Goal: Information Seeking & Learning: Check status

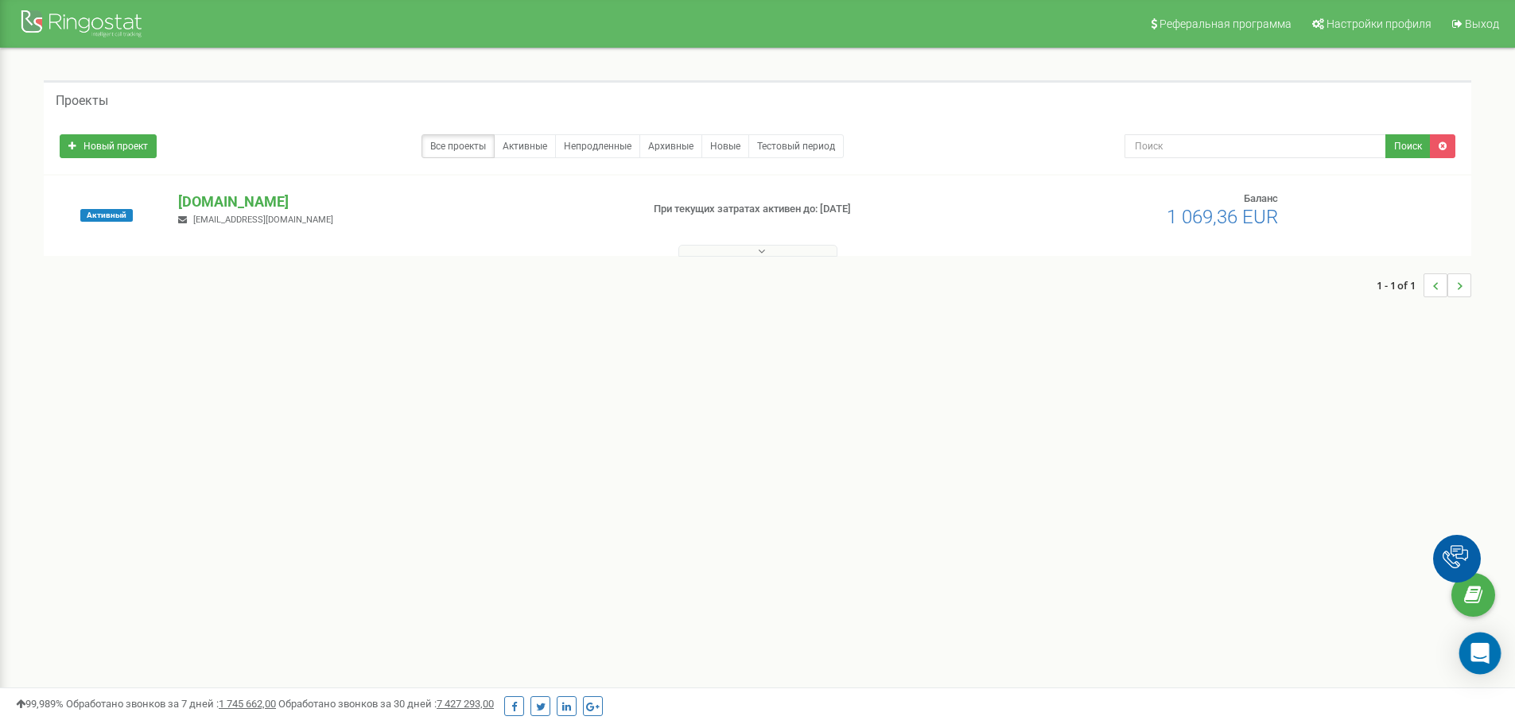
click at [1480, 654] on icon "Open Intercom Messenger" at bounding box center [1479, 653] width 18 height 21
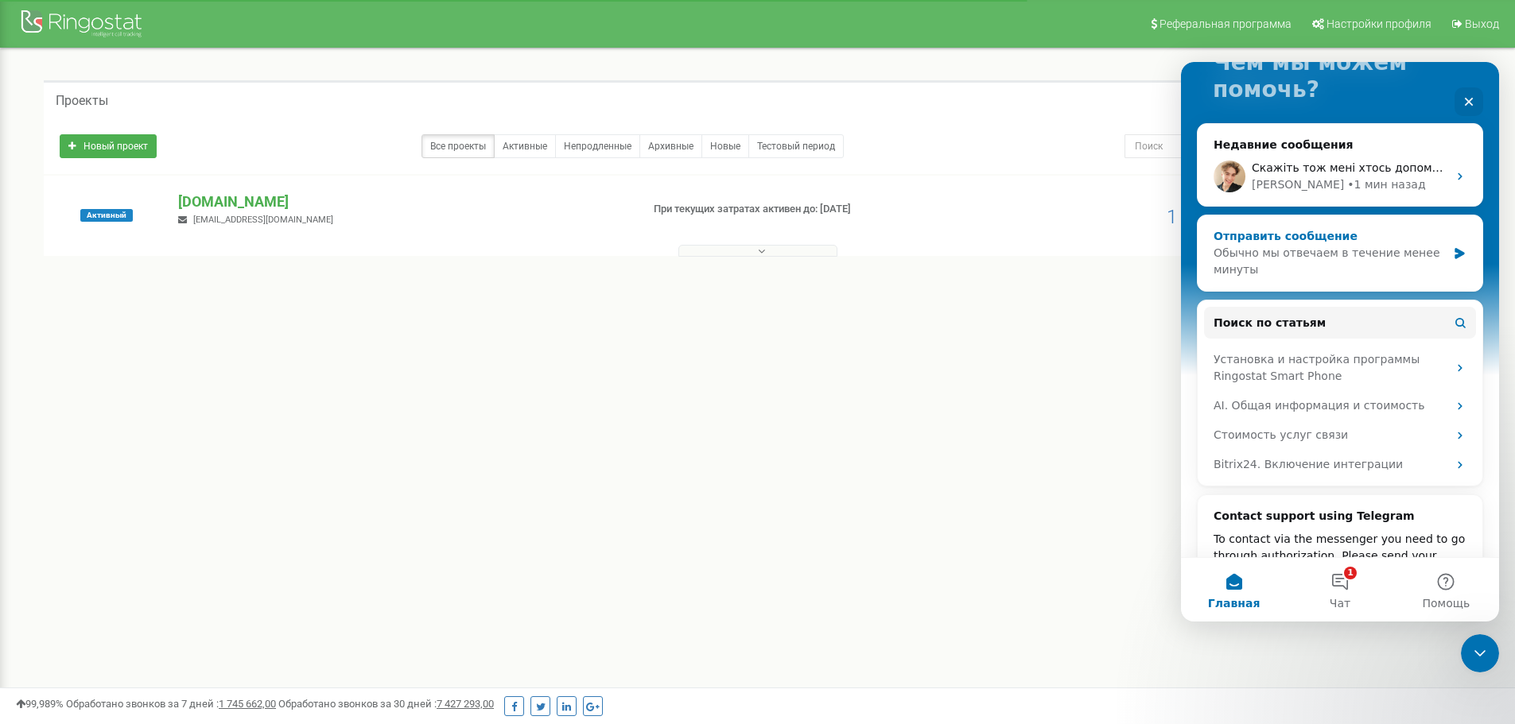
scroll to position [159, 0]
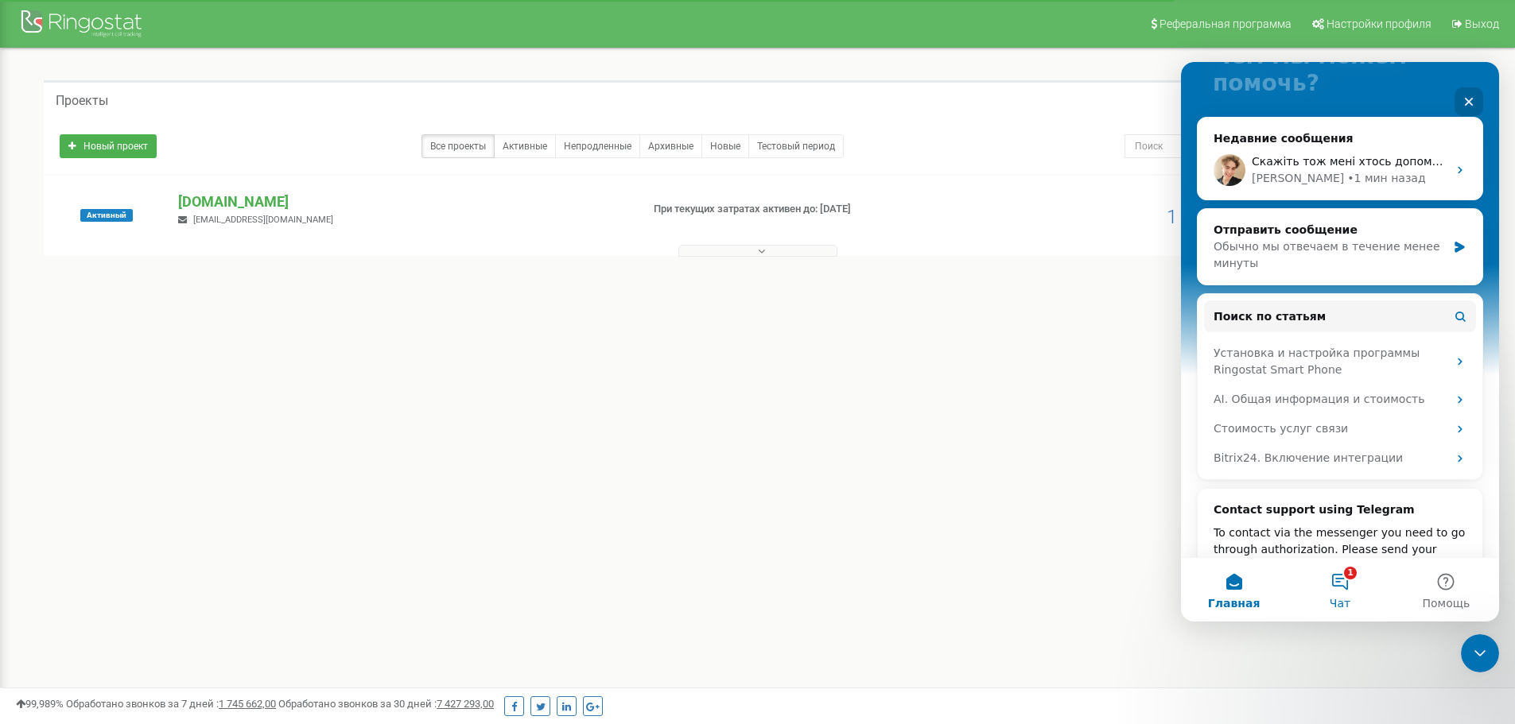
click at [1338, 588] on button "1 Чат" at bounding box center [1339, 590] width 106 height 64
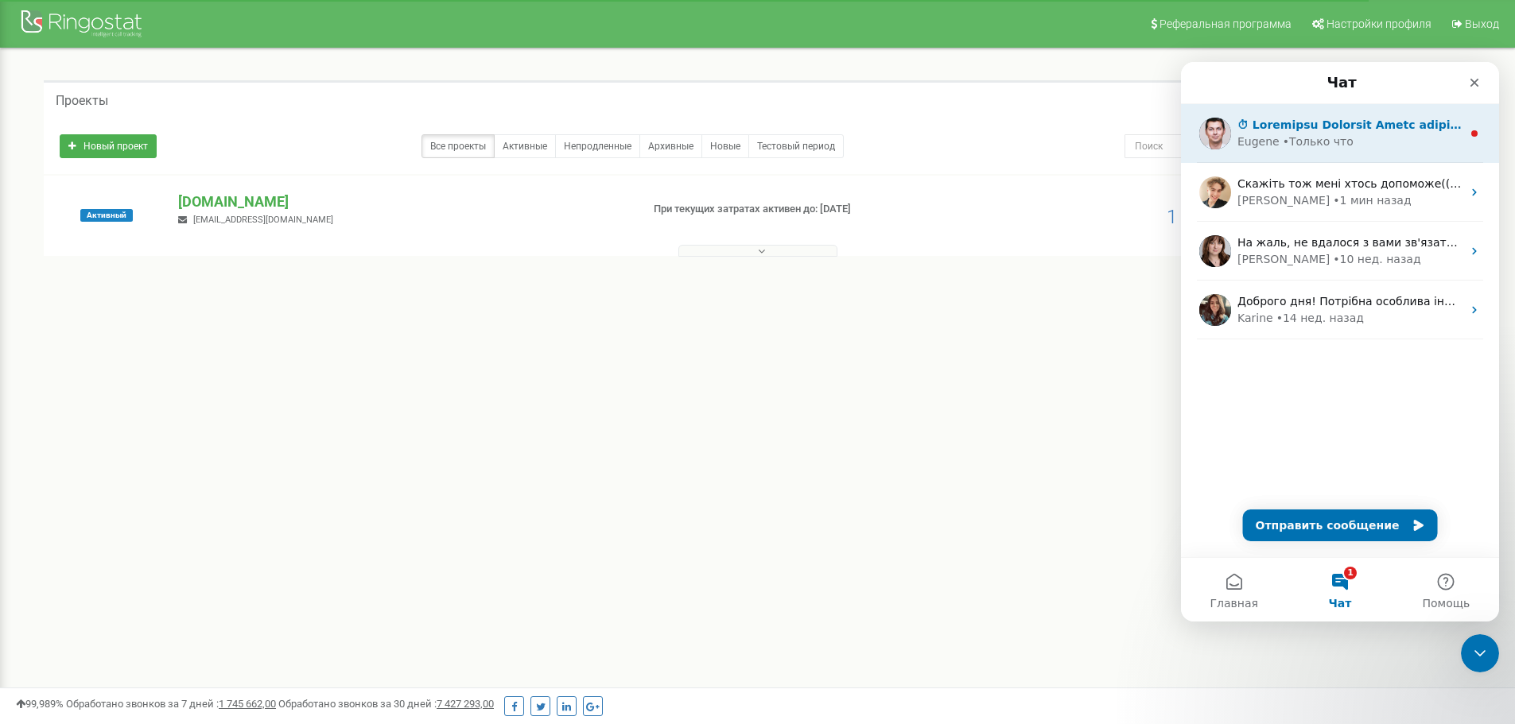
click at [1293, 138] on div "• Только что" at bounding box center [1317, 142] width 71 height 17
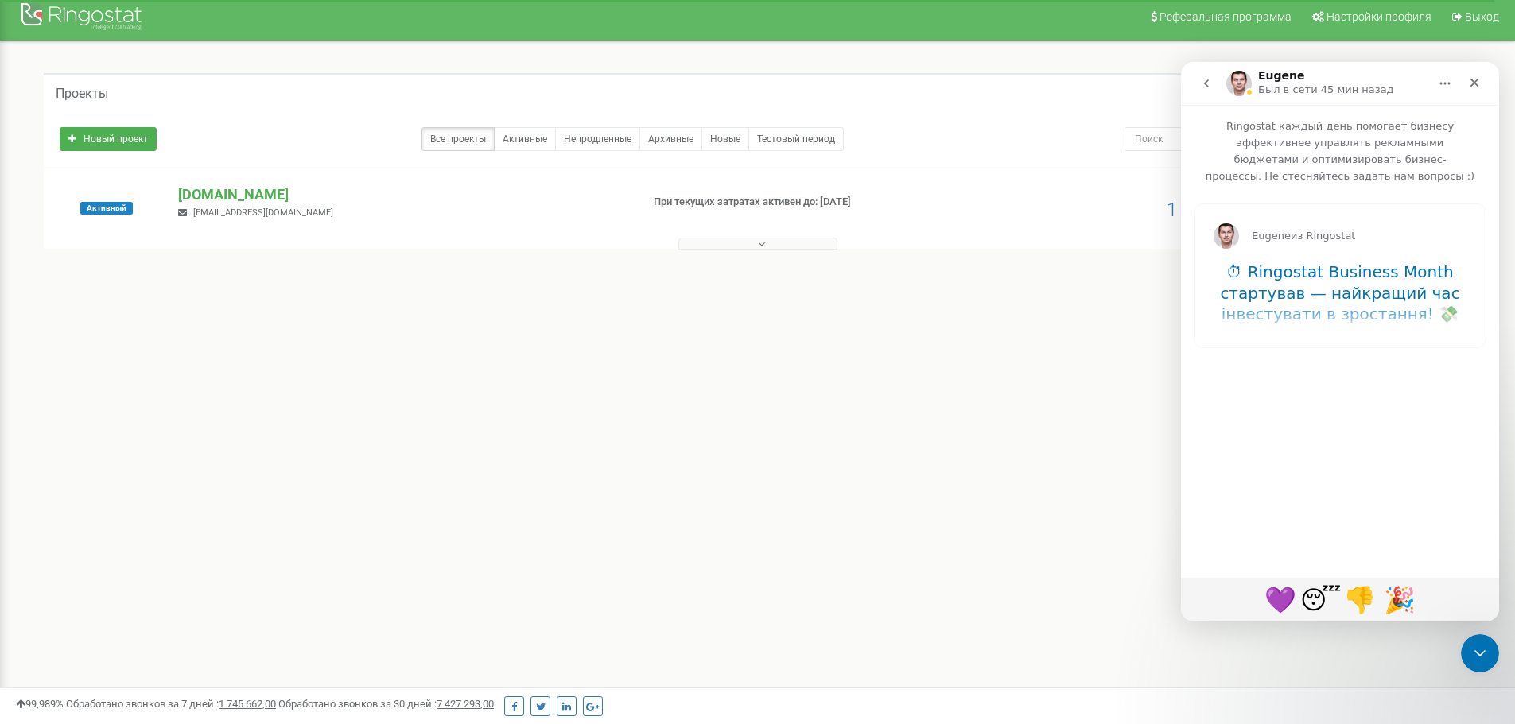
scroll to position [0, 0]
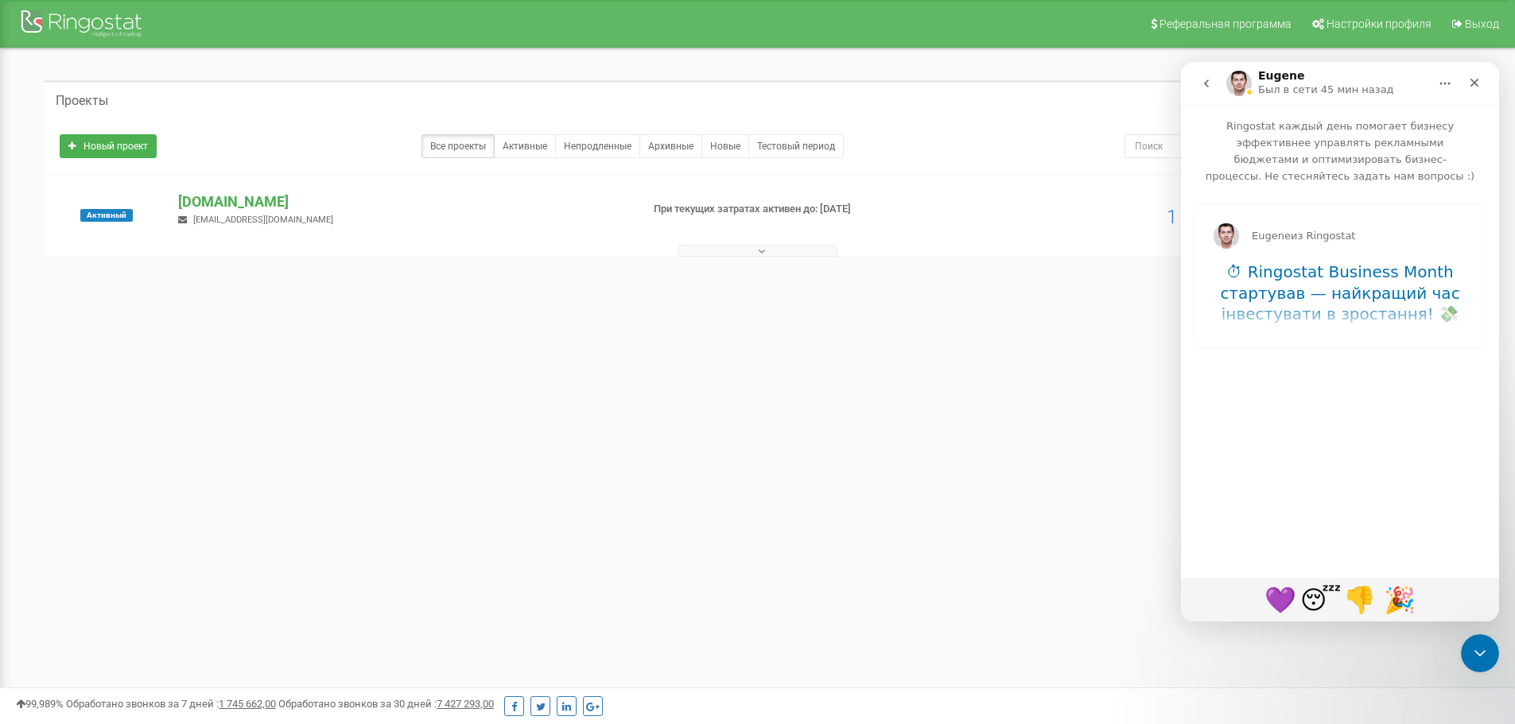
click at [1208, 90] on button "go back" at bounding box center [1206, 83] width 30 height 30
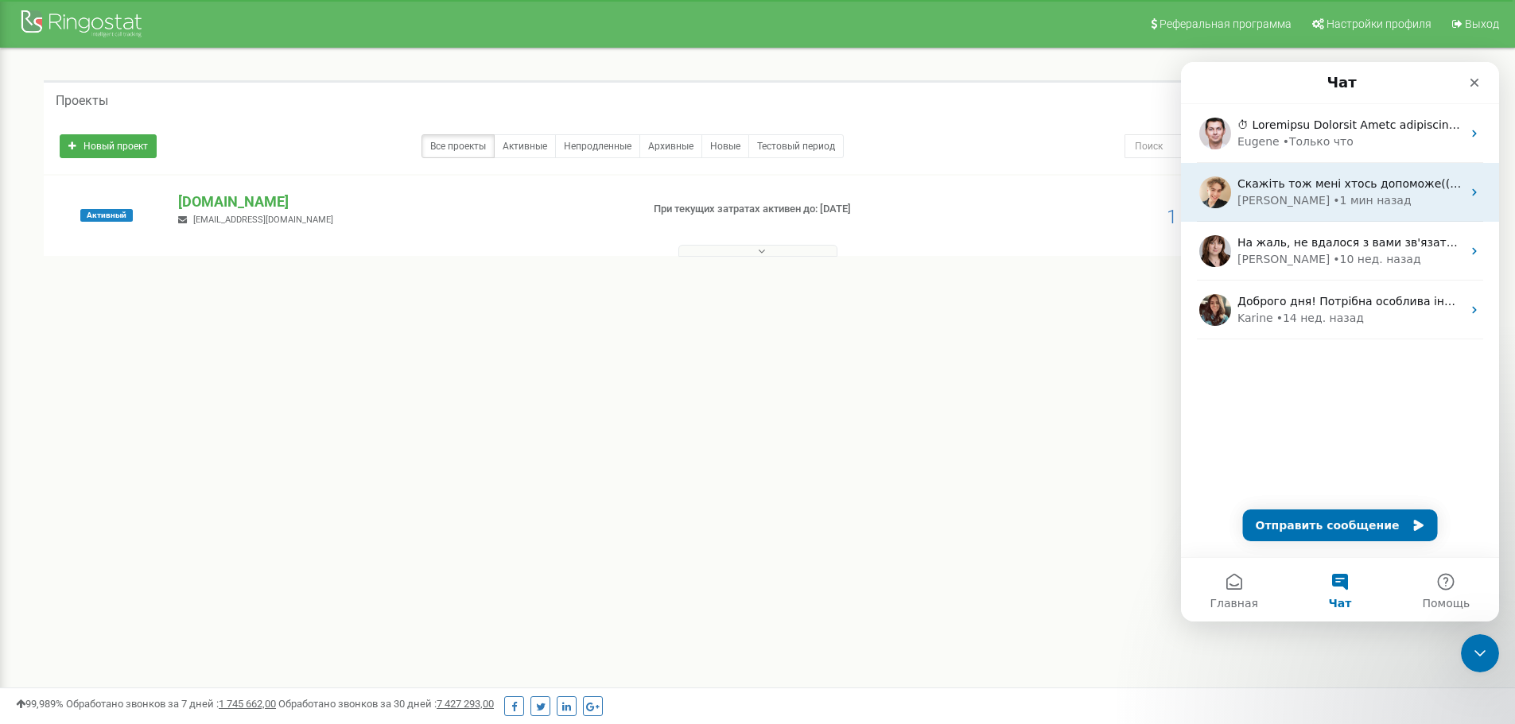
click at [1332, 199] on div "• 1 мин назад" at bounding box center [1371, 200] width 78 height 17
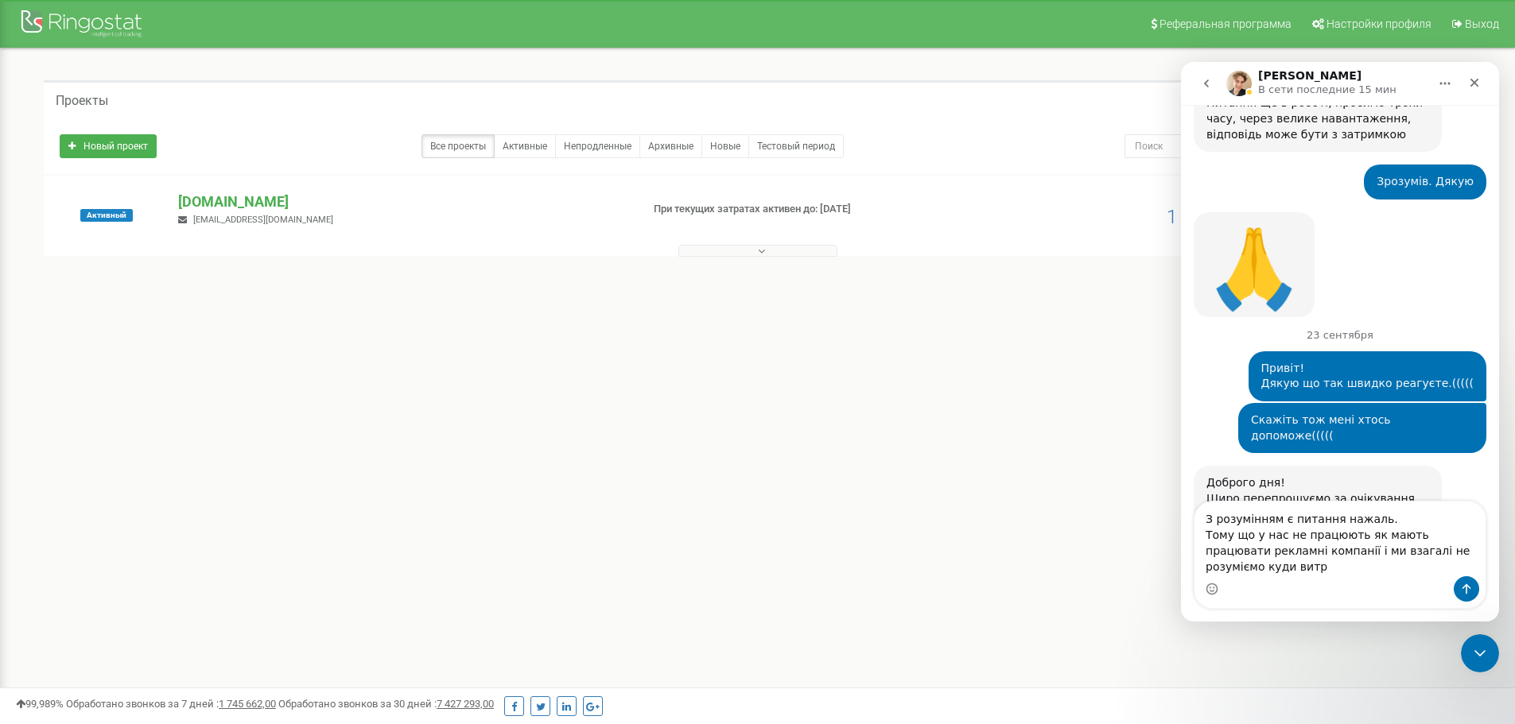
scroll to position [2173, 0]
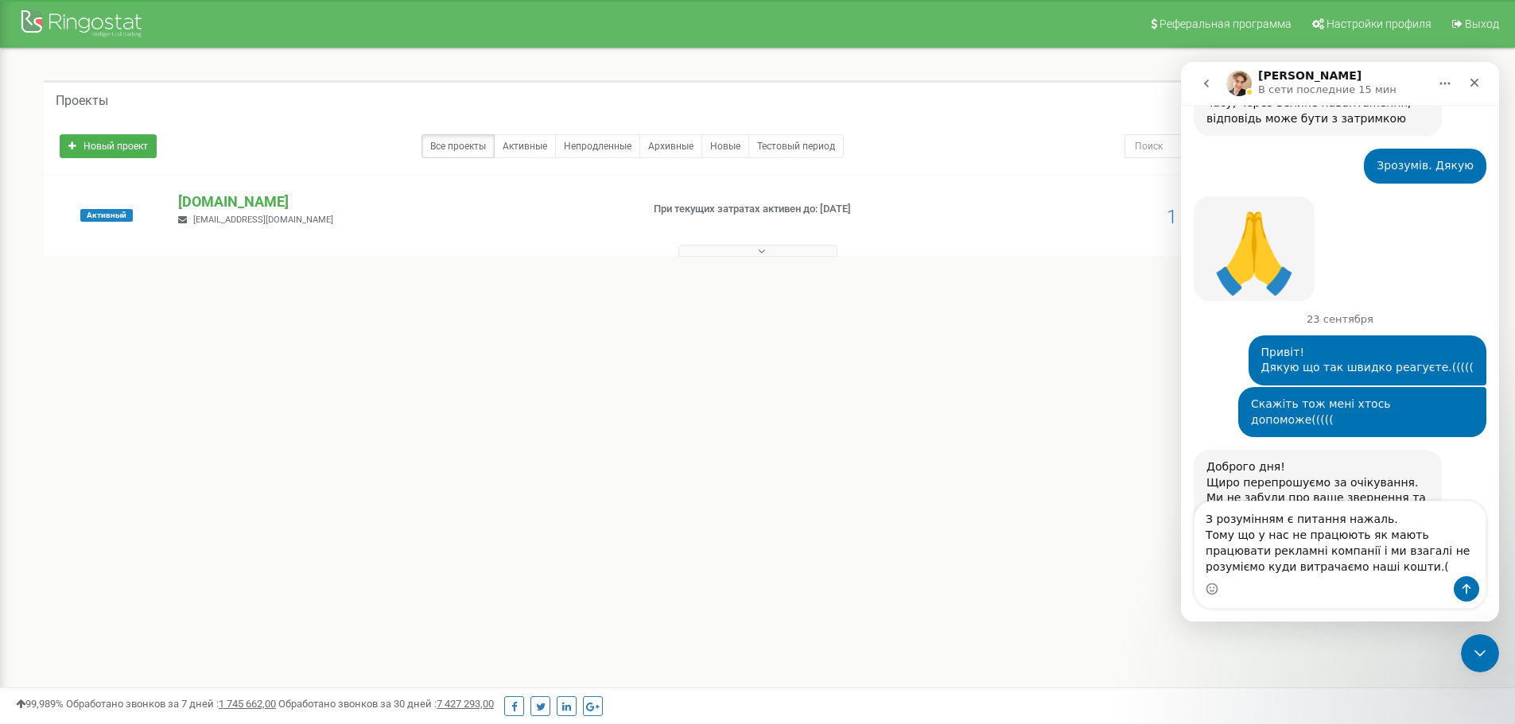
type textarea "З розумінням є питання нажаль. Тому що у нас не працюють як мають працювати рек…"
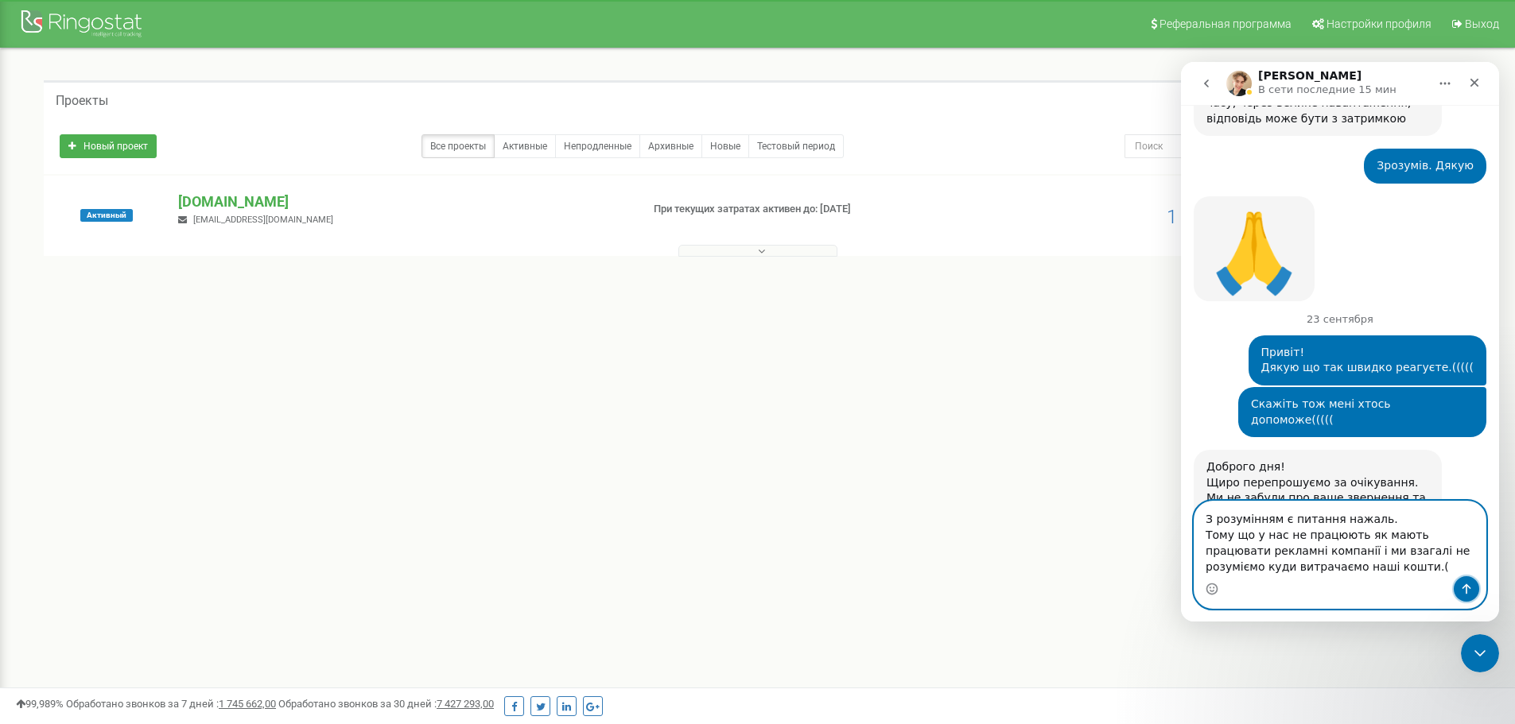
click at [1470, 589] on icon "Отправить сообщение…" at bounding box center [1466, 589] width 13 height 13
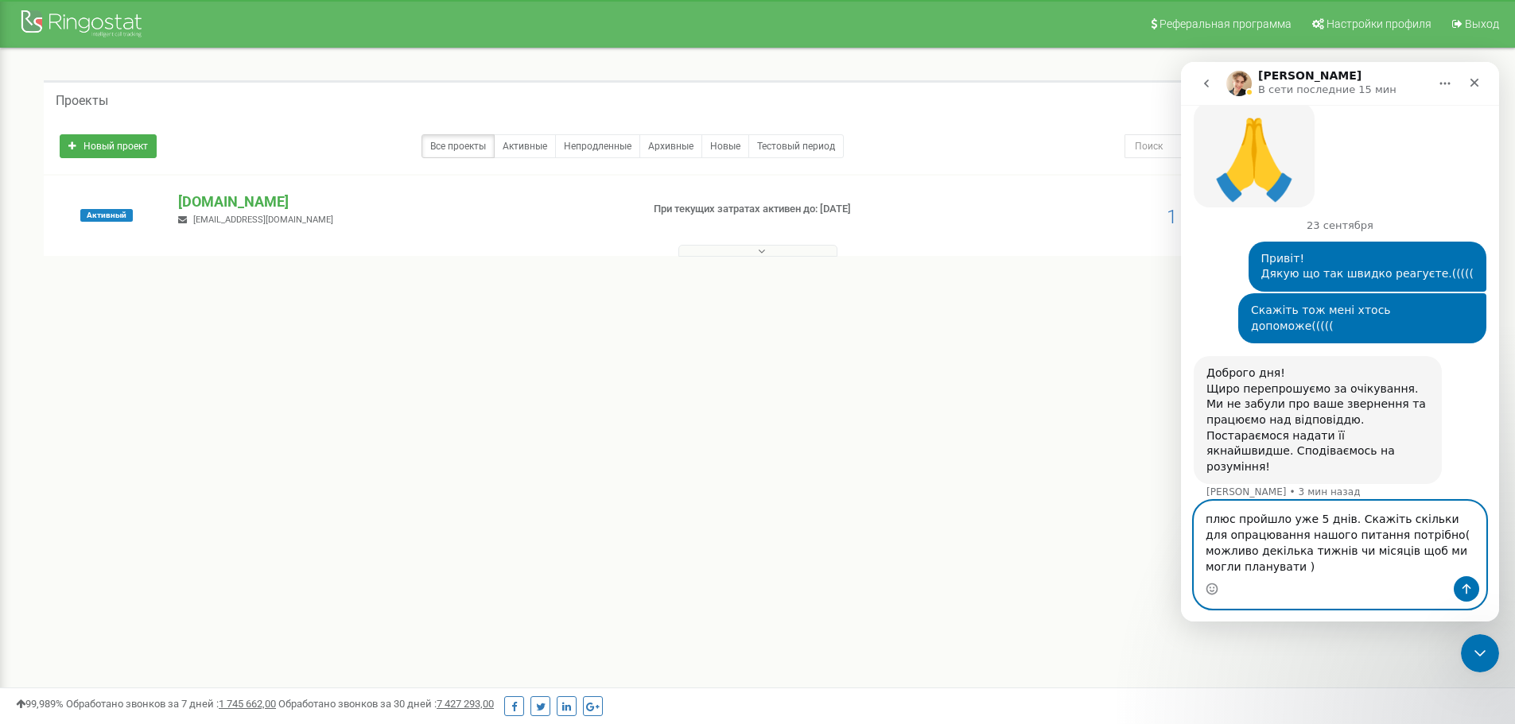
scroll to position [2282, 0]
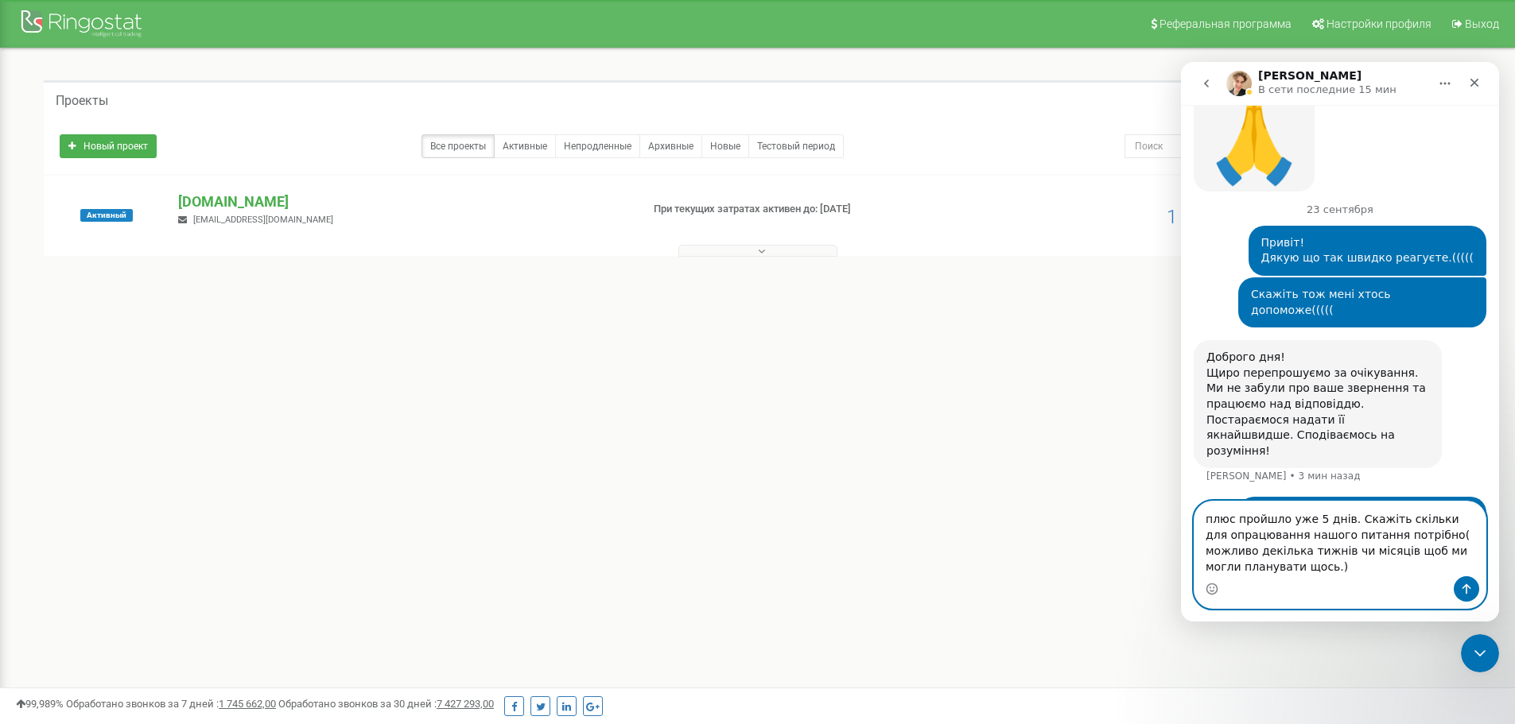
type textarea "плюс пройшло уже 5 днів. Скажіть скільки для опрацювання нашого питання потрібн…"
click at [1464, 585] on icon "Отправить сообщение…" at bounding box center [1466, 589] width 13 height 13
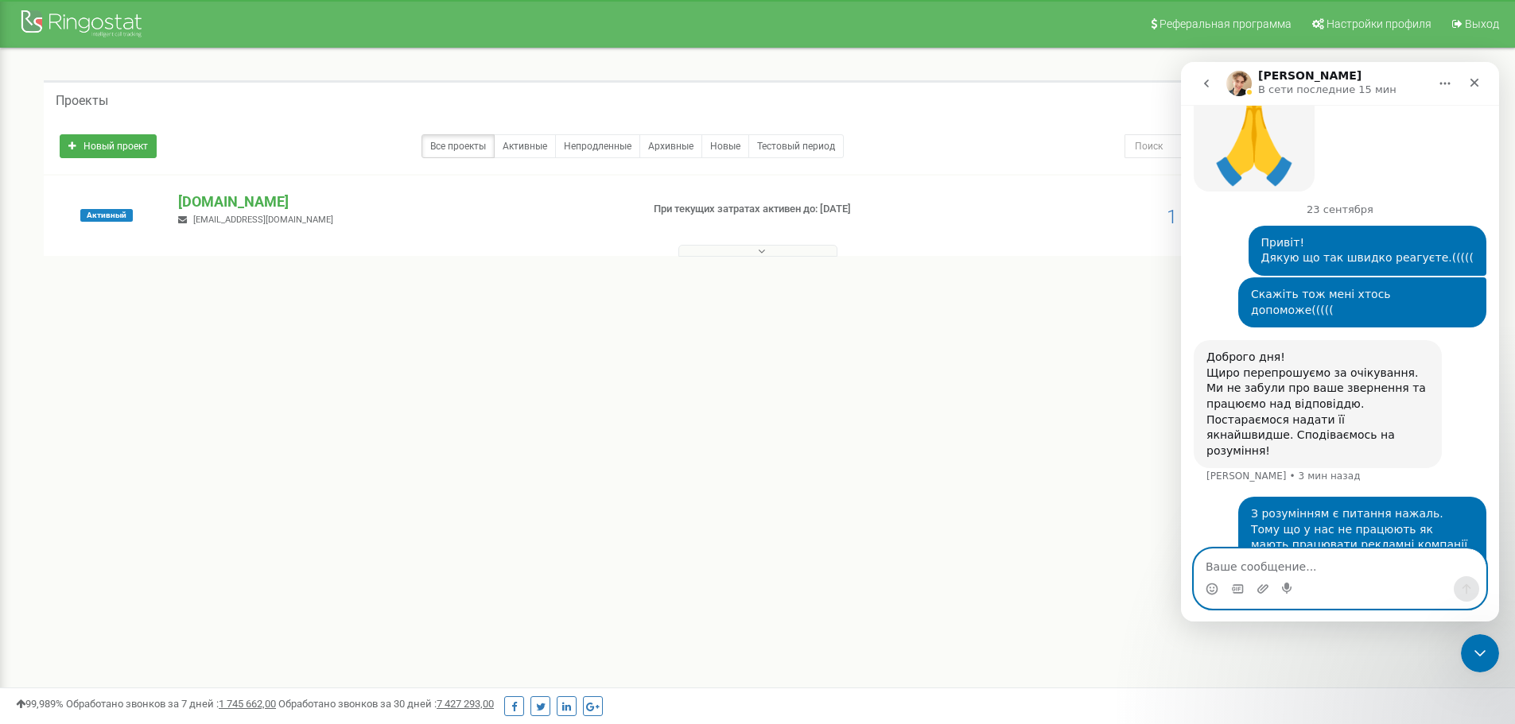
scroll to position [2317, 0]
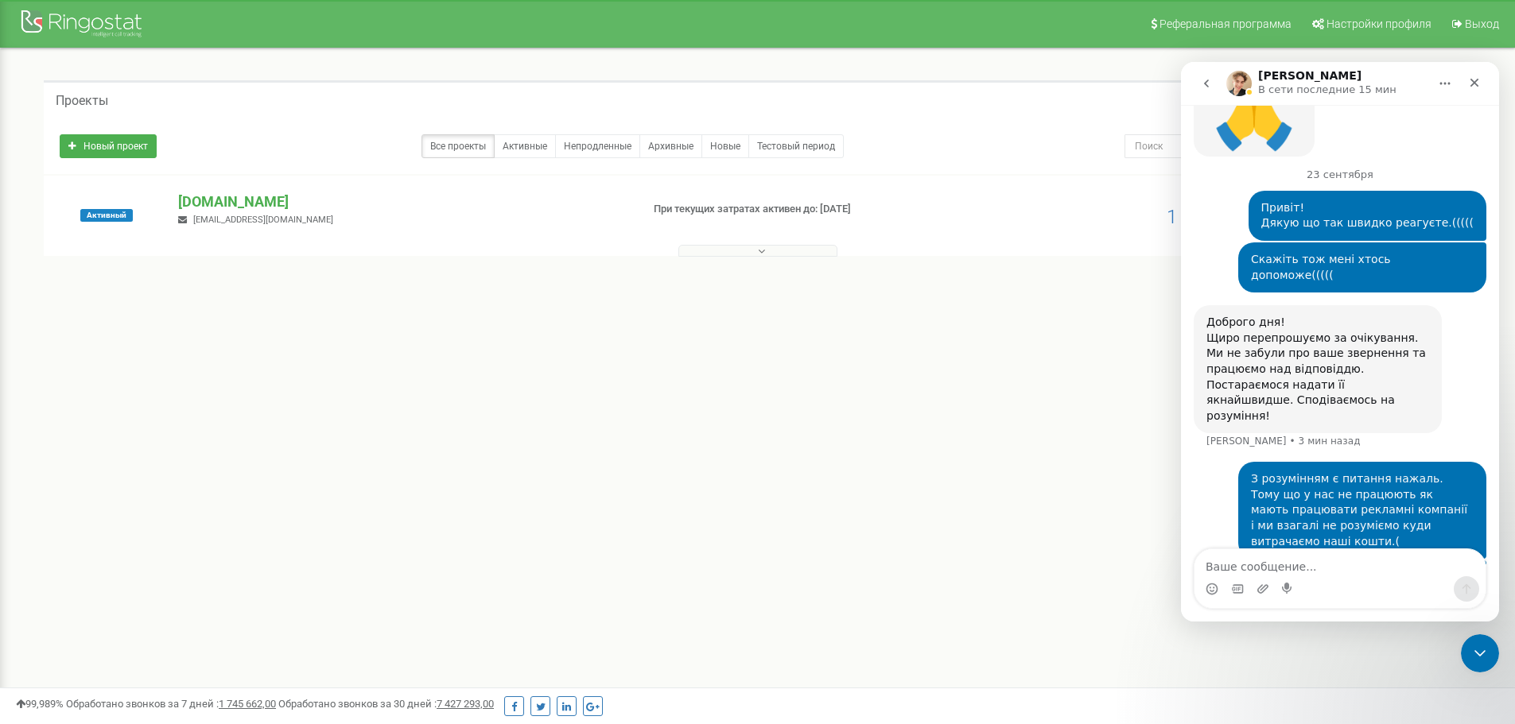
click at [767, 250] on button at bounding box center [757, 251] width 159 height 12
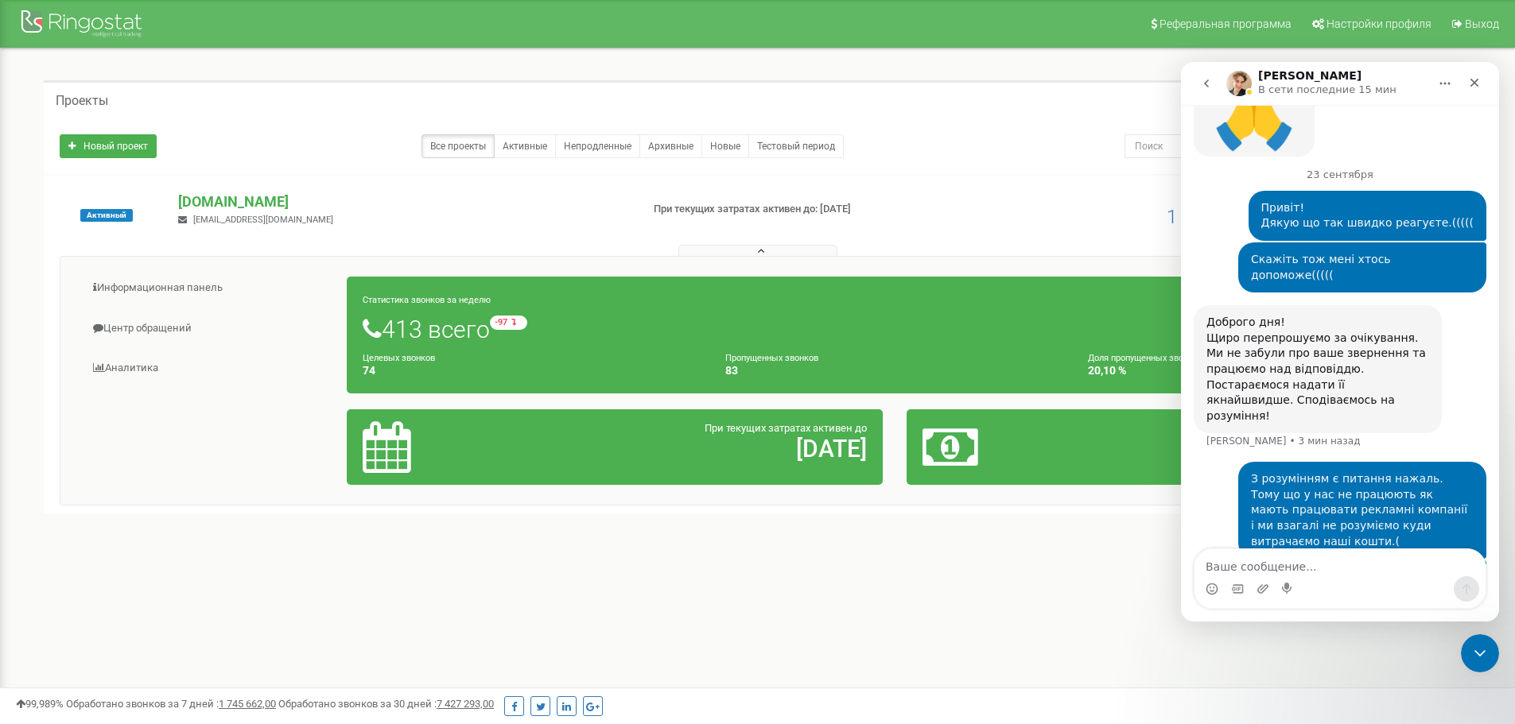
click at [1398, 76] on div "[PERSON_NAME] В сети последние 15 мин" at bounding box center [1327, 84] width 202 height 28
drag, startPoint x: 1398, startPoint y: 76, endPoint x: 1399, endPoint y: 110, distance: 33.4
click at [1399, 110] on div "[PERSON_NAME] В сети последние 15 мин Ringostat каждый день помогает бизнесу эф…" at bounding box center [1340, 342] width 318 height 560
drag, startPoint x: 1479, startPoint y: 644, endPoint x: 2907, endPoint y: 1280, distance: 1563.8
click at [1479, 644] on icon "Закрыть службу сообщений Intercom" at bounding box center [1477, 651] width 19 height 19
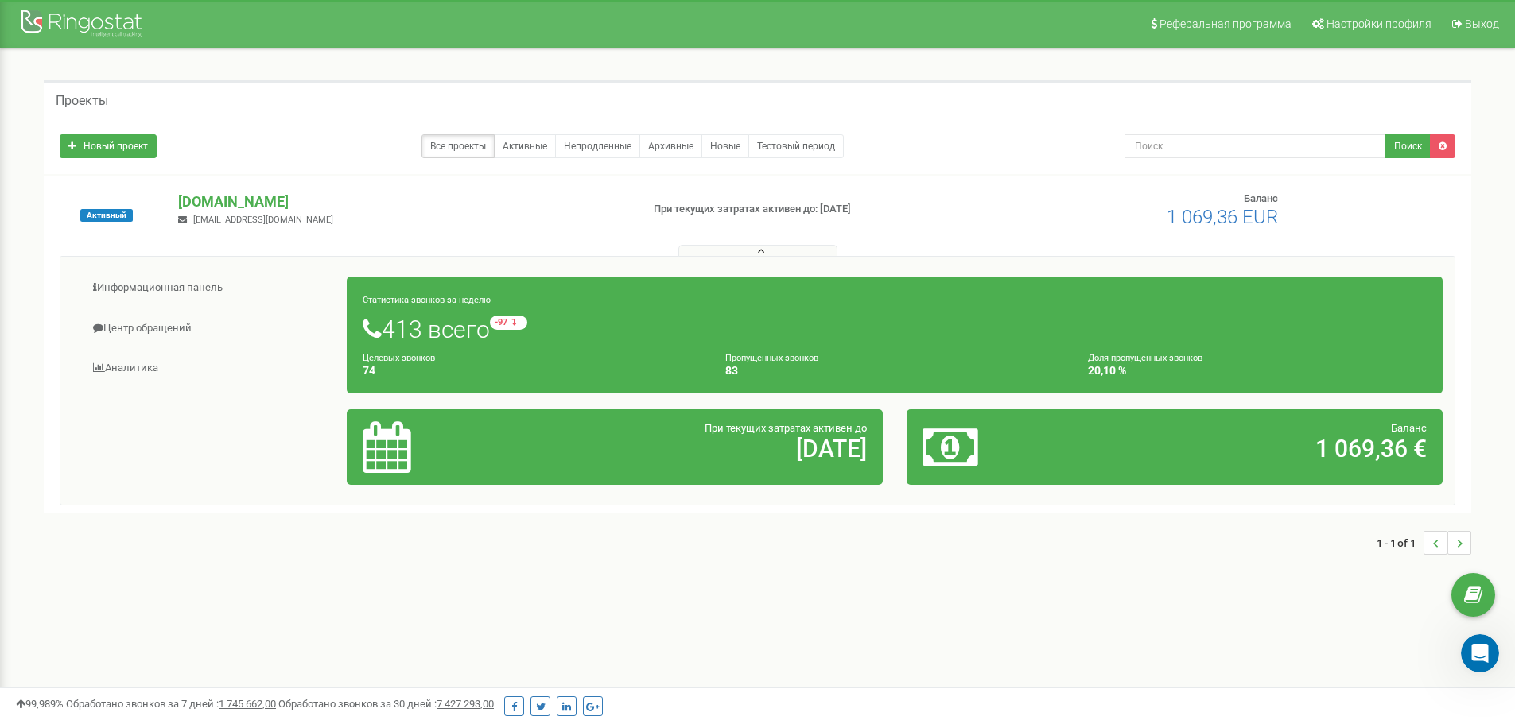
click at [423, 329] on h1 "413 всего -97 относительно прошлой недели" at bounding box center [895, 329] width 1064 height 27
click at [406, 358] on small "Целевых звонков" at bounding box center [399, 358] width 72 height 10
click at [425, 301] on small "Статистика звонков за неделю" at bounding box center [427, 300] width 128 height 10
click at [134, 373] on link "Аналитика" at bounding box center [209, 368] width 275 height 39
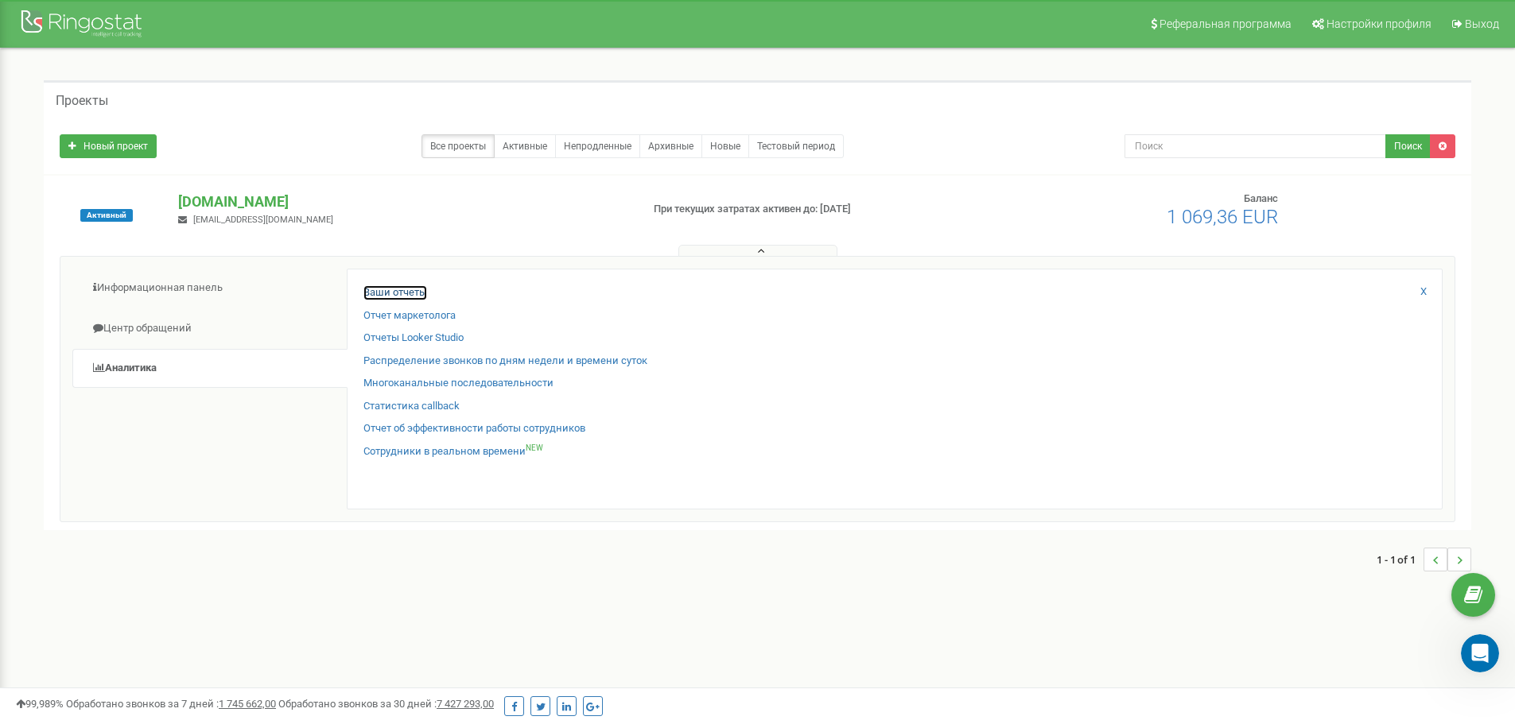
click at [393, 296] on link "Ваши отчеты" at bounding box center [395, 292] width 64 height 15
click at [396, 289] on link "Ваши отчеты" at bounding box center [395, 292] width 64 height 15
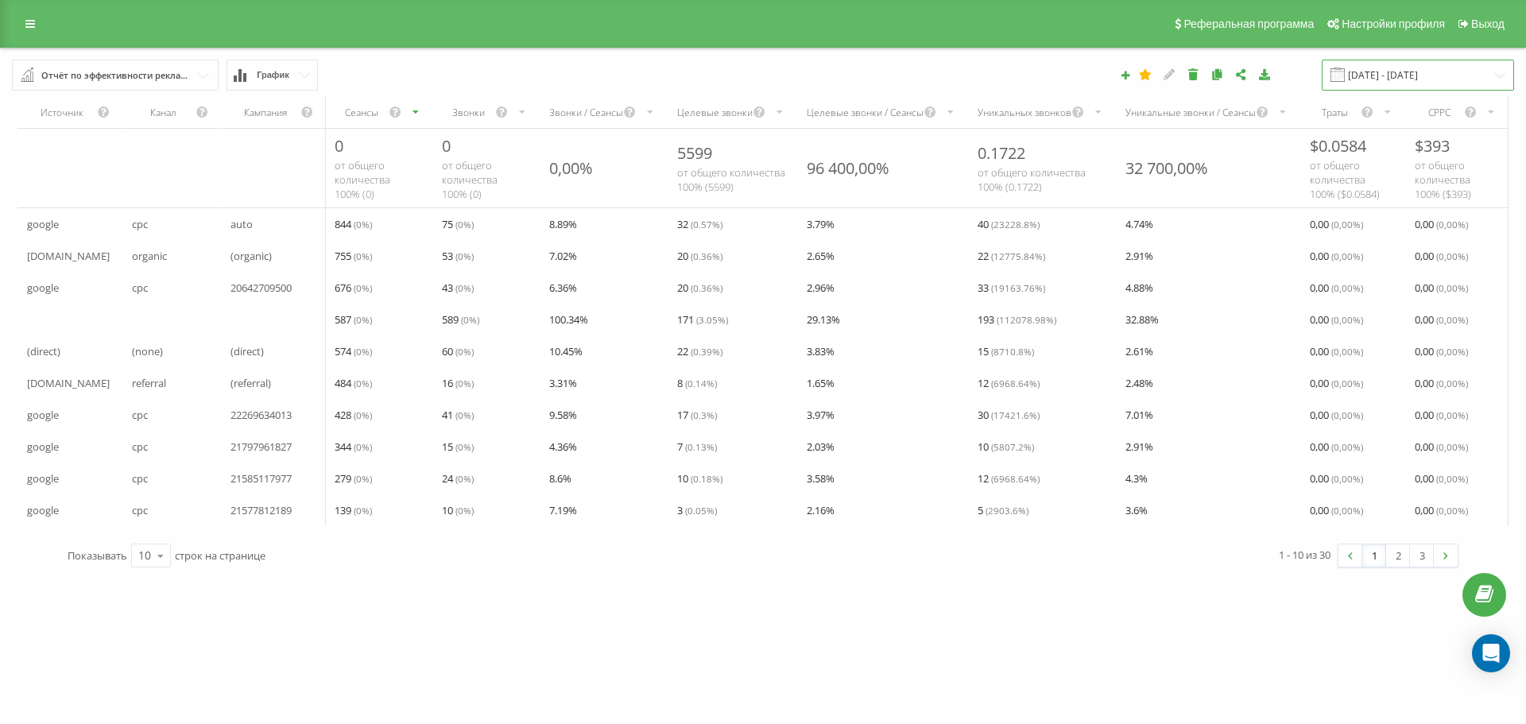
click at [1499, 75] on input "23.08.2025 - 23.09.2025" at bounding box center [1418, 75] width 192 height 31
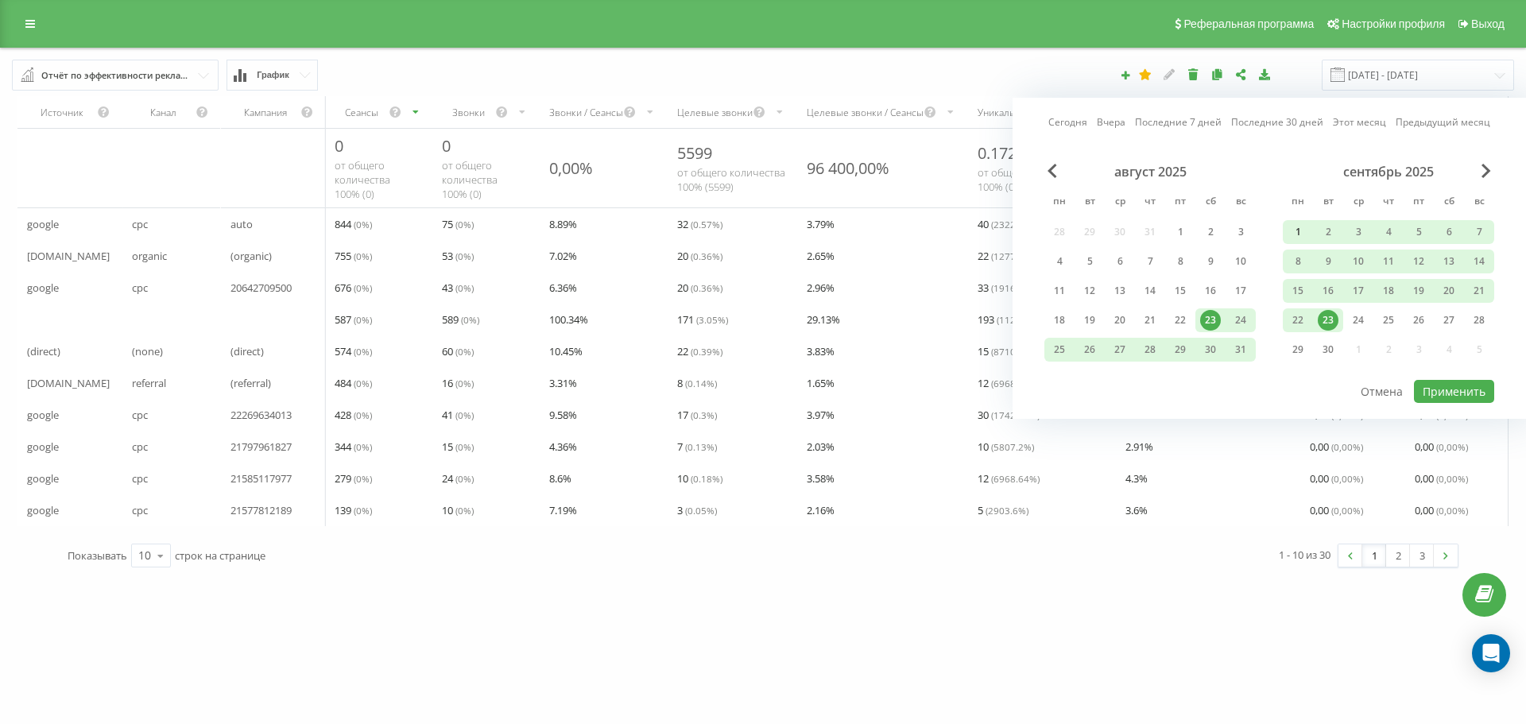
click at [1297, 223] on div "1" at bounding box center [1298, 232] width 21 height 21
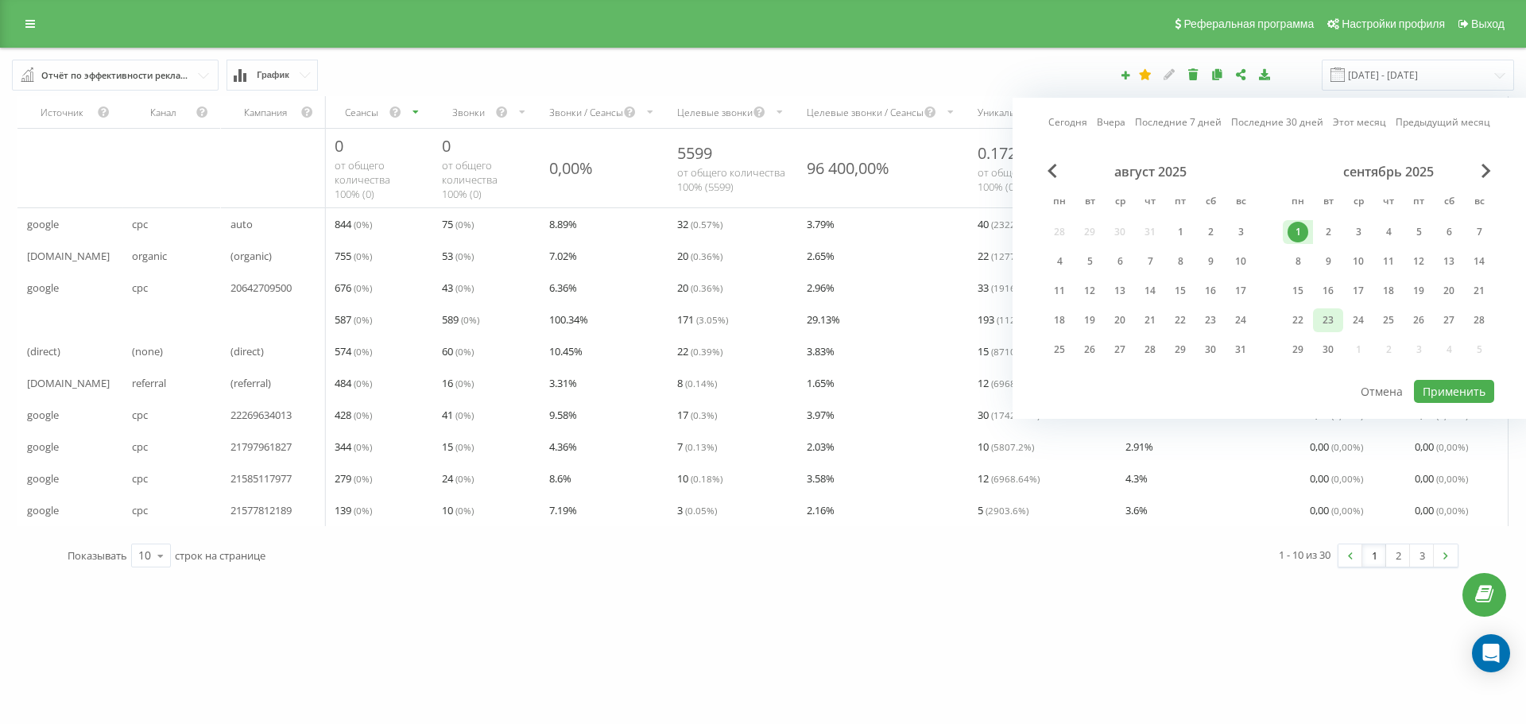
click at [1334, 324] on div "23" at bounding box center [1328, 320] width 21 height 21
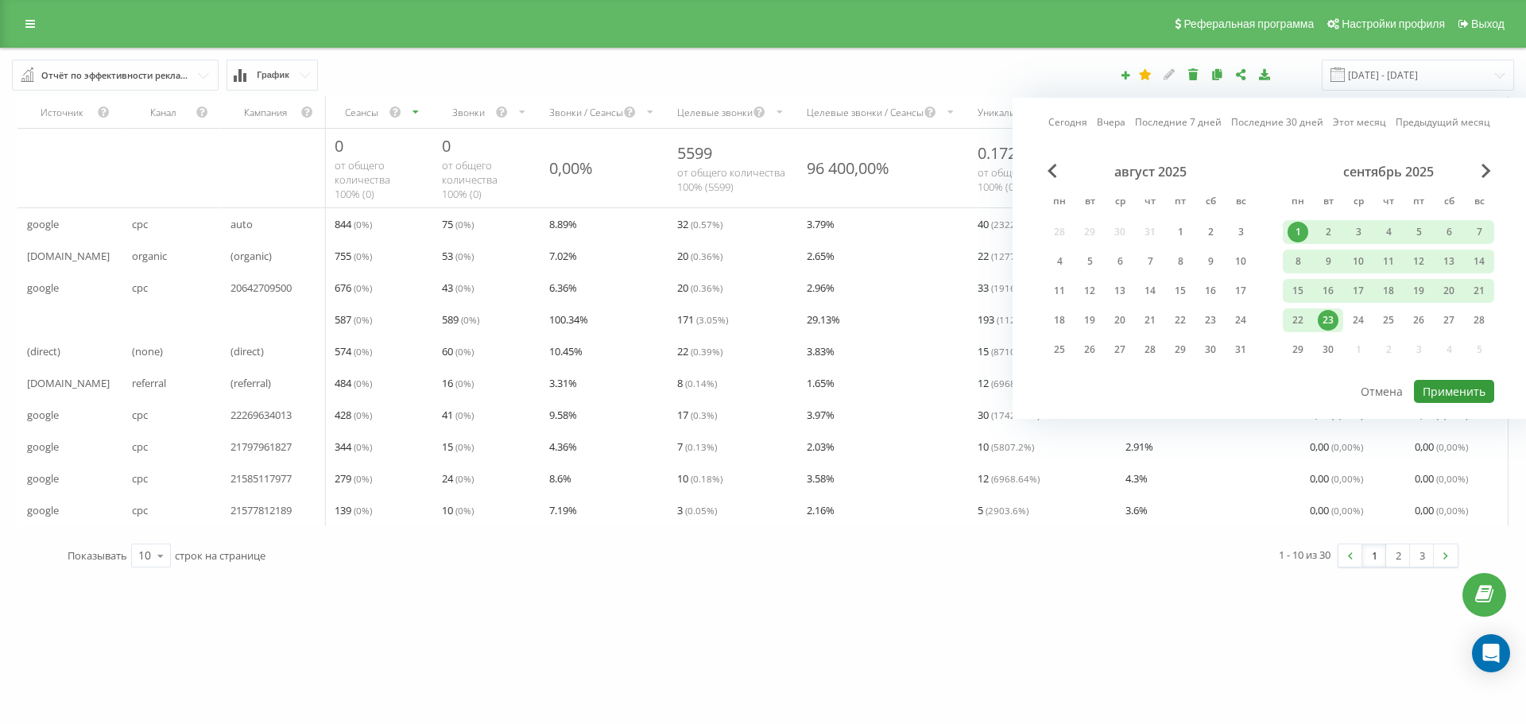
click at [1457, 395] on button "Применить" at bounding box center [1454, 391] width 80 height 23
type input "01.09.2025 - 23.09.2025"
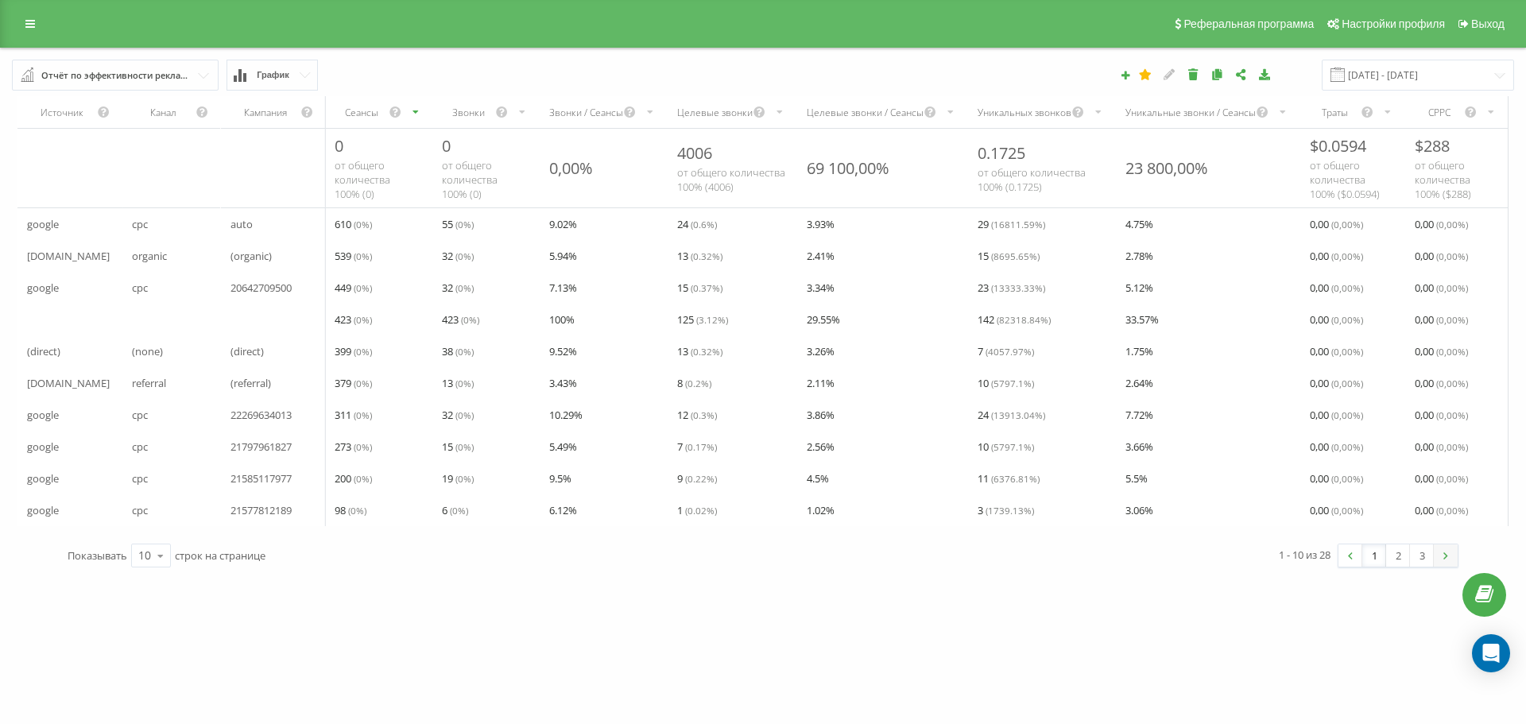
click at [1442, 567] on link at bounding box center [1446, 556] width 24 height 22
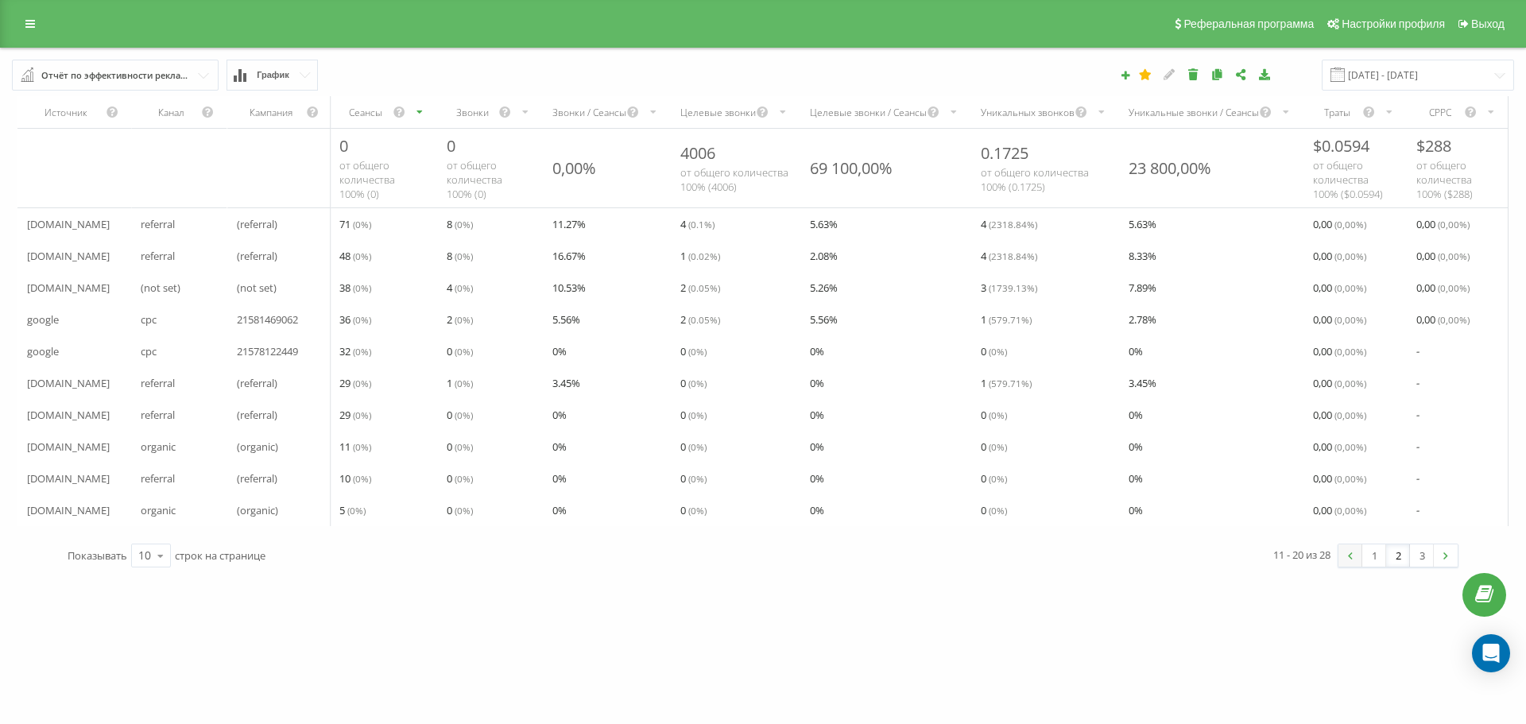
click at [1351, 560] on img at bounding box center [1350, 556] width 5 height 7
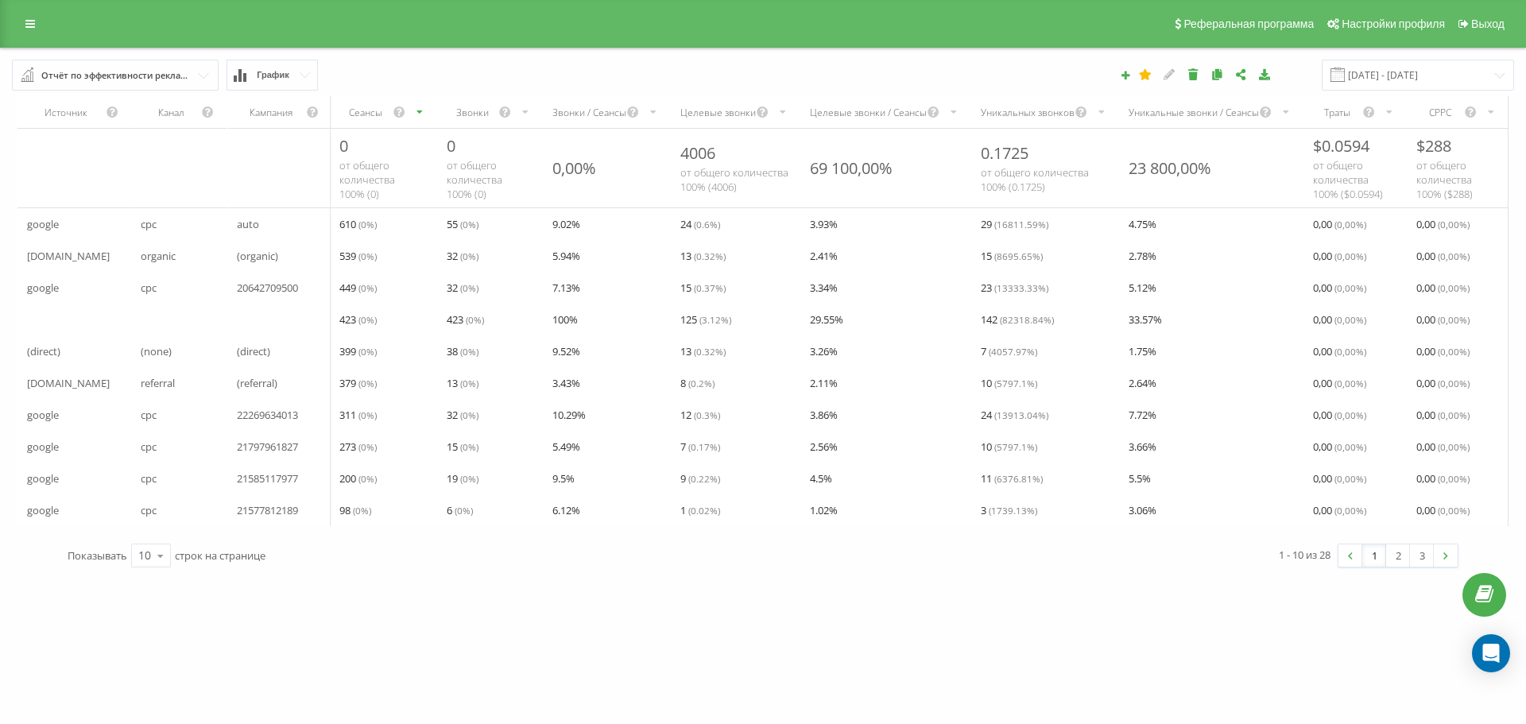
click at [163, 113] on div "Канал" at bounding box center [171, 113] width 60 height 14
click at [145, 224] on span "cpc" at bounding box center [149, 224] width 16 height 19
click at [1446, 567] on link at bounding box center [1446, 556] width 24 height 22
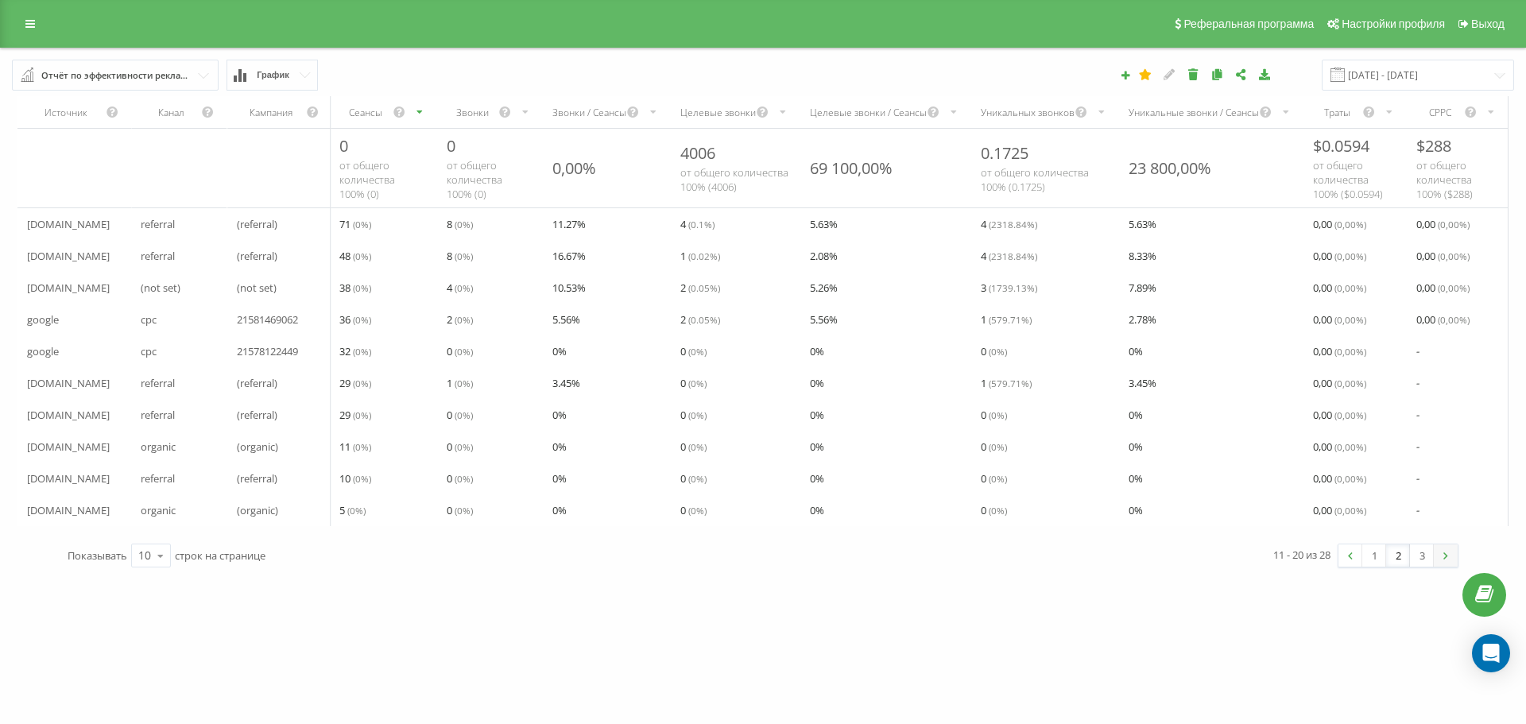
click at [1444, 560] on img at bounding box center [1446, 556] width 5 height 7
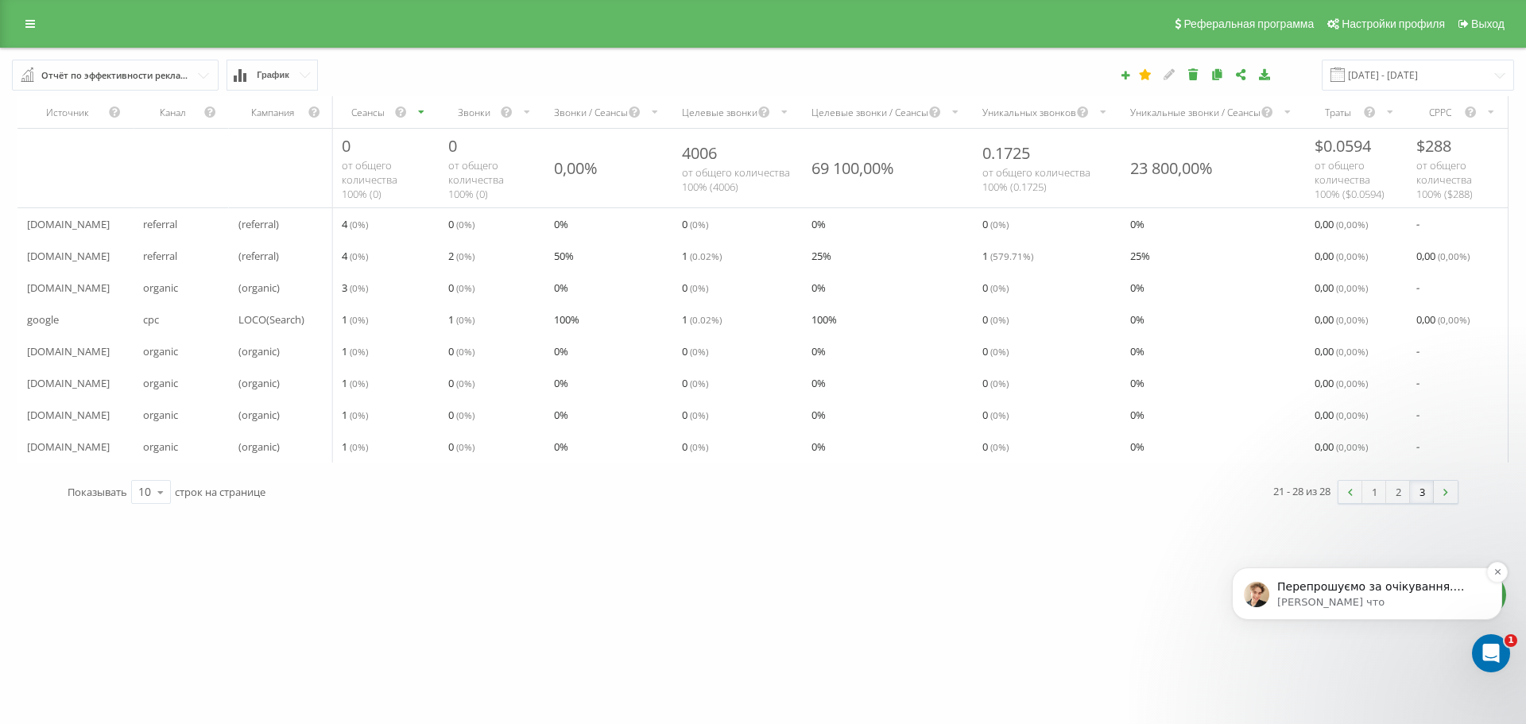
click at [1351, 594] on p "Перепрошуємо за очікування. Працюємо над відповіддю та постараємося надати її с…" at bounding box center [1380, 588] width 205 height 16
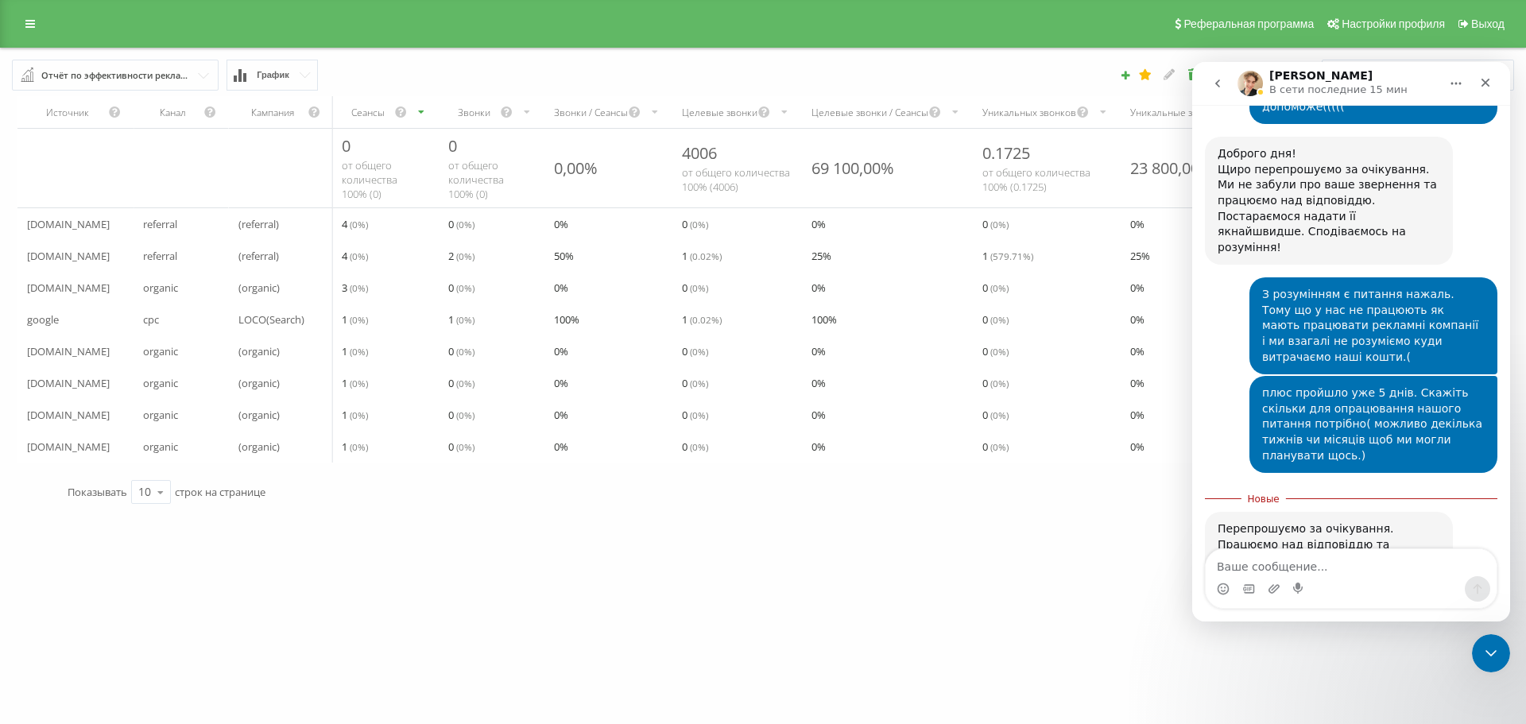
scroll to position [2422, 0]
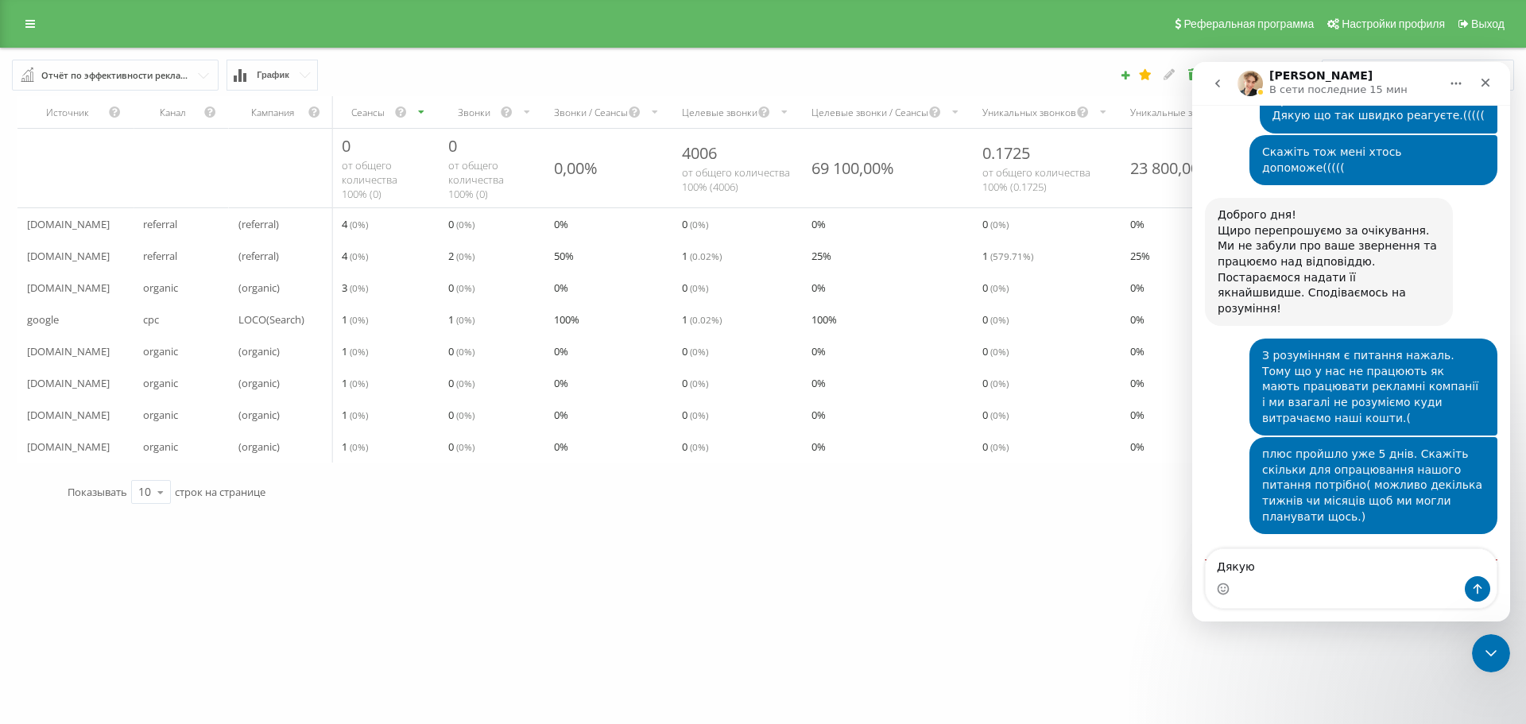
type textarea "Дякую"
click at [1469, 584] on button "Отправить сообщение…" at bounding box center [1477, 588] width 25 height 25
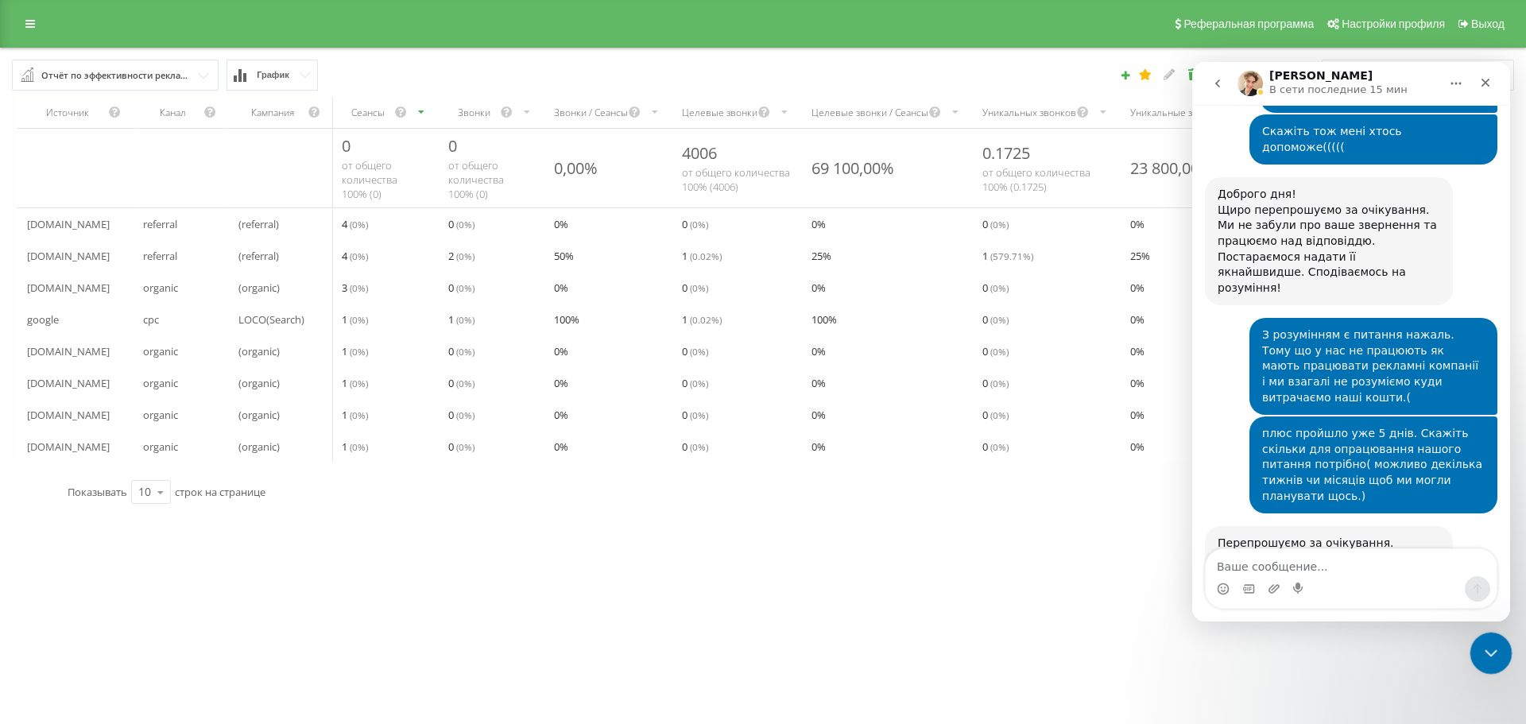
click at [1488, 640] on div "Закрыть службу сообщений Intercom" at bounding box center [1489, 651] width 38 height 38
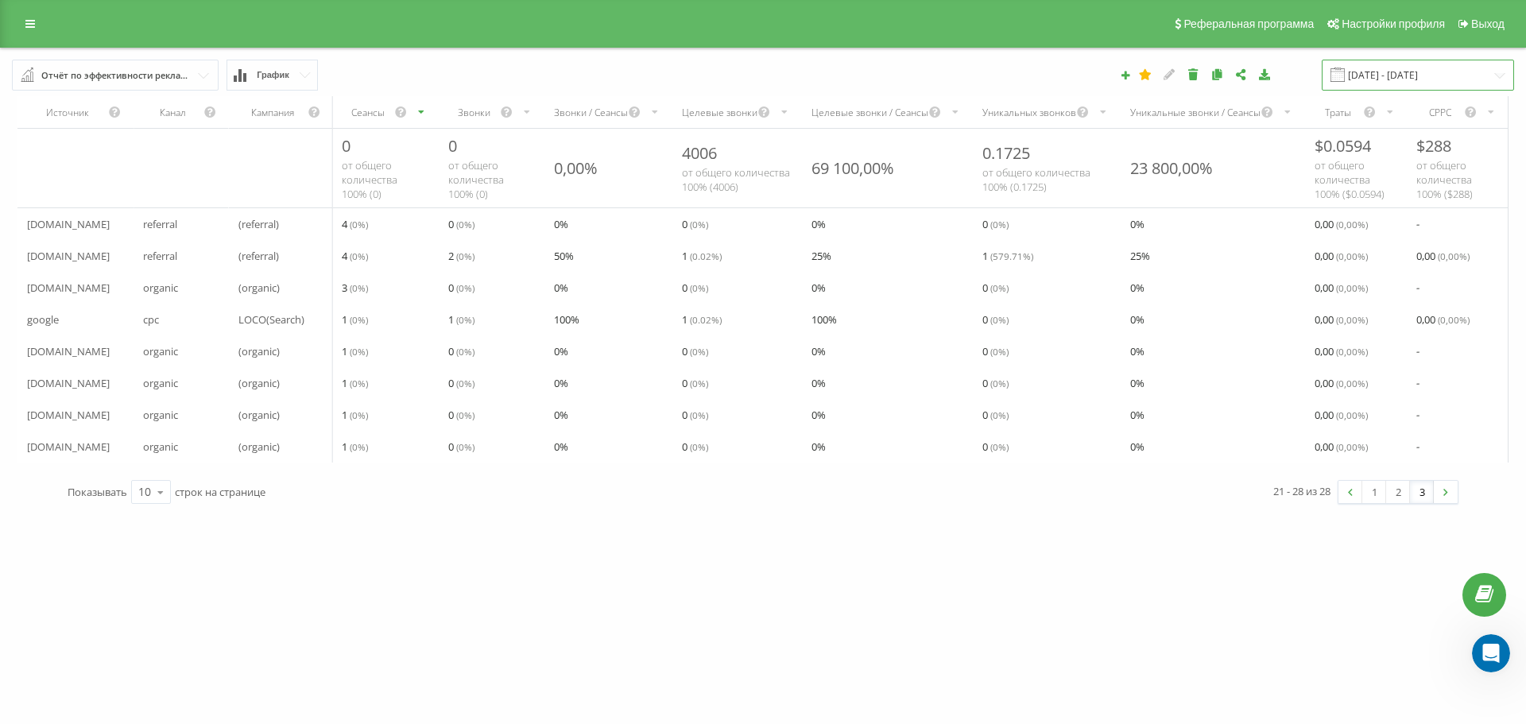
click at [1499, 78] on input "01.09.2025 - 23.09.2025" at bounding box center [1418, 75] width 192 height 31
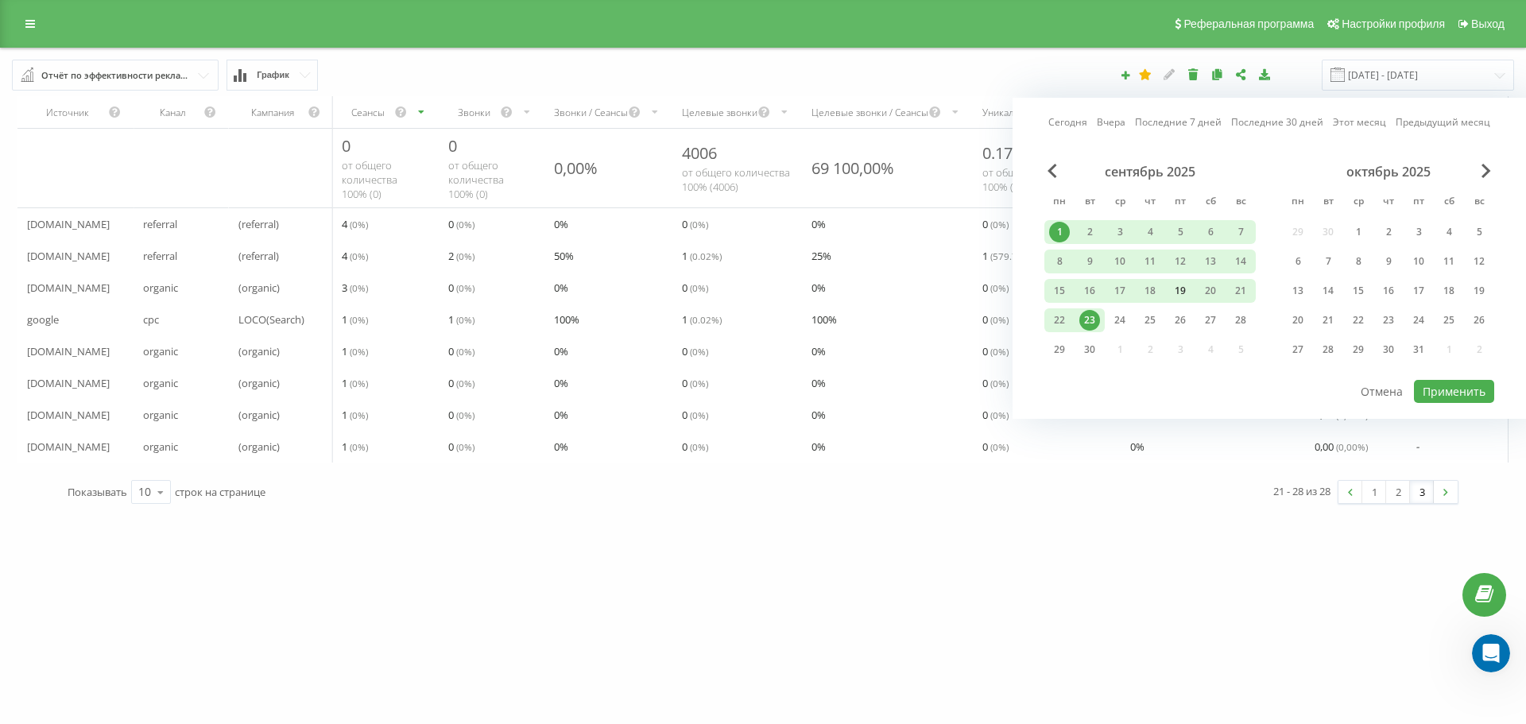
click at [1181, 287] on div "19" at bounding box center [1180, 291] width 21 height 21
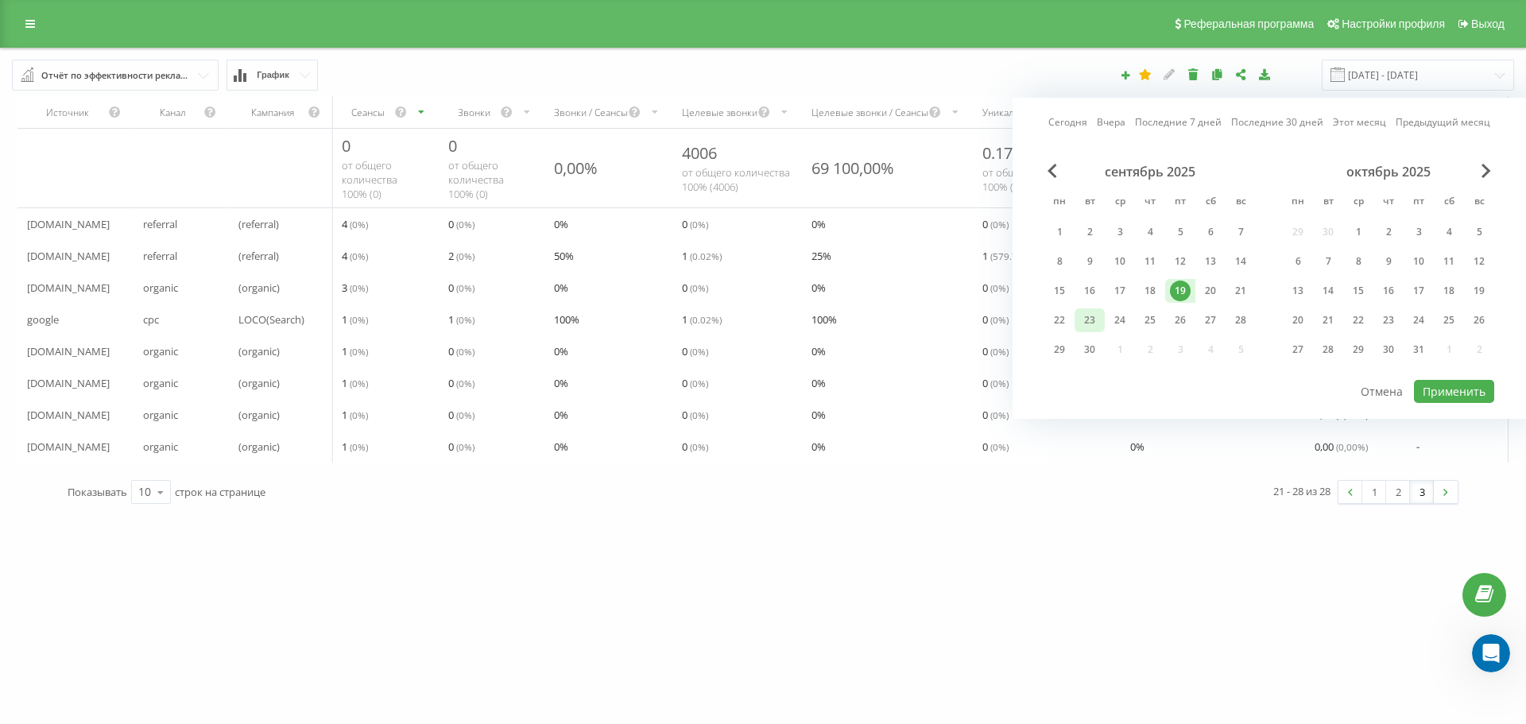
click at [1087, 320] on div "23" at bounding box center [1090, 320] width 21 height 21
click at [1450, 394] on button "Применить" at bounding box center [1454, 391] width 80 height 23
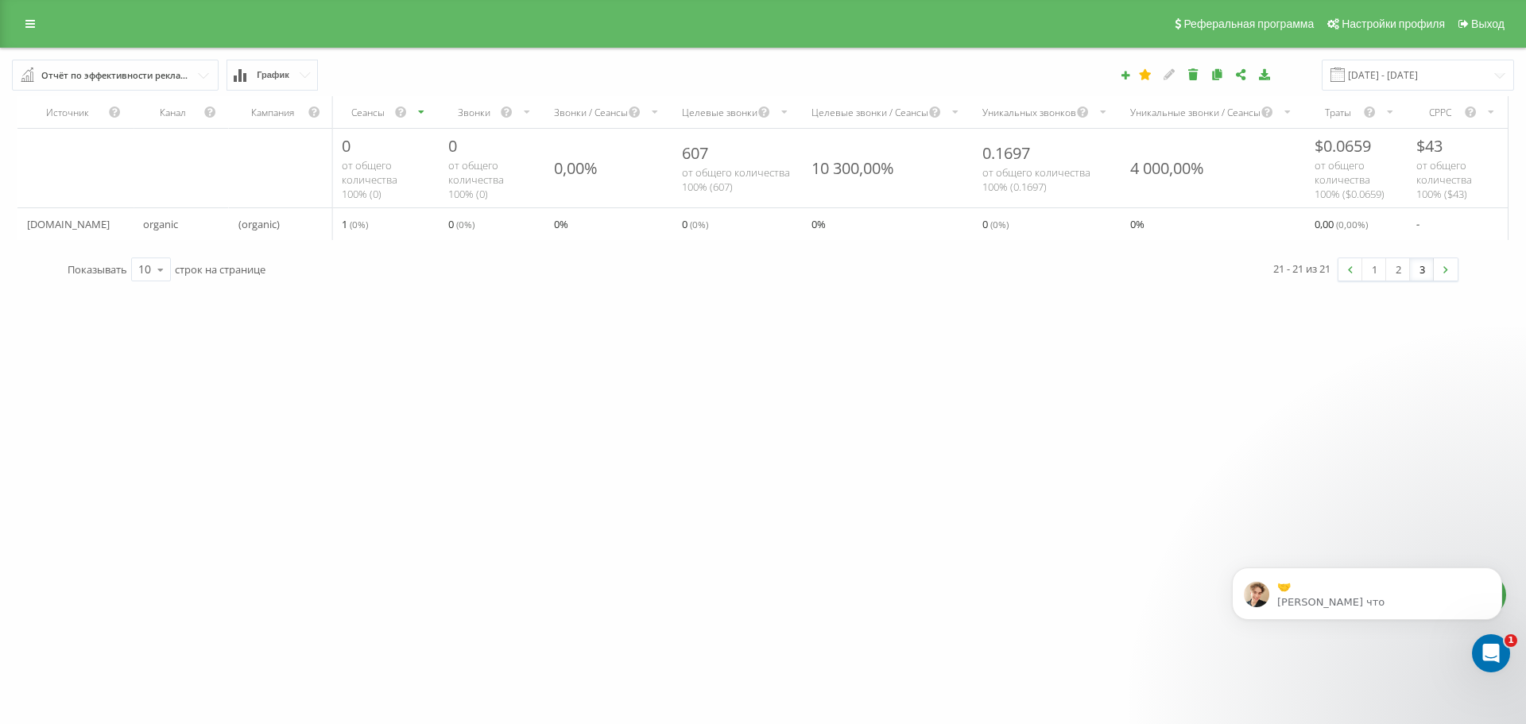
scroll to position [2561, 0]
click at [1340, 470] on div "dc-bolinet.com Проекты dc-bolinet.com Дашборд Центр обращений Аналитика Ваши от…" at bounding box center [763, 362] width 1526 height 724
click at [1380, 281] on link "1" at bounding box center [1375, 269] width 24 height 22
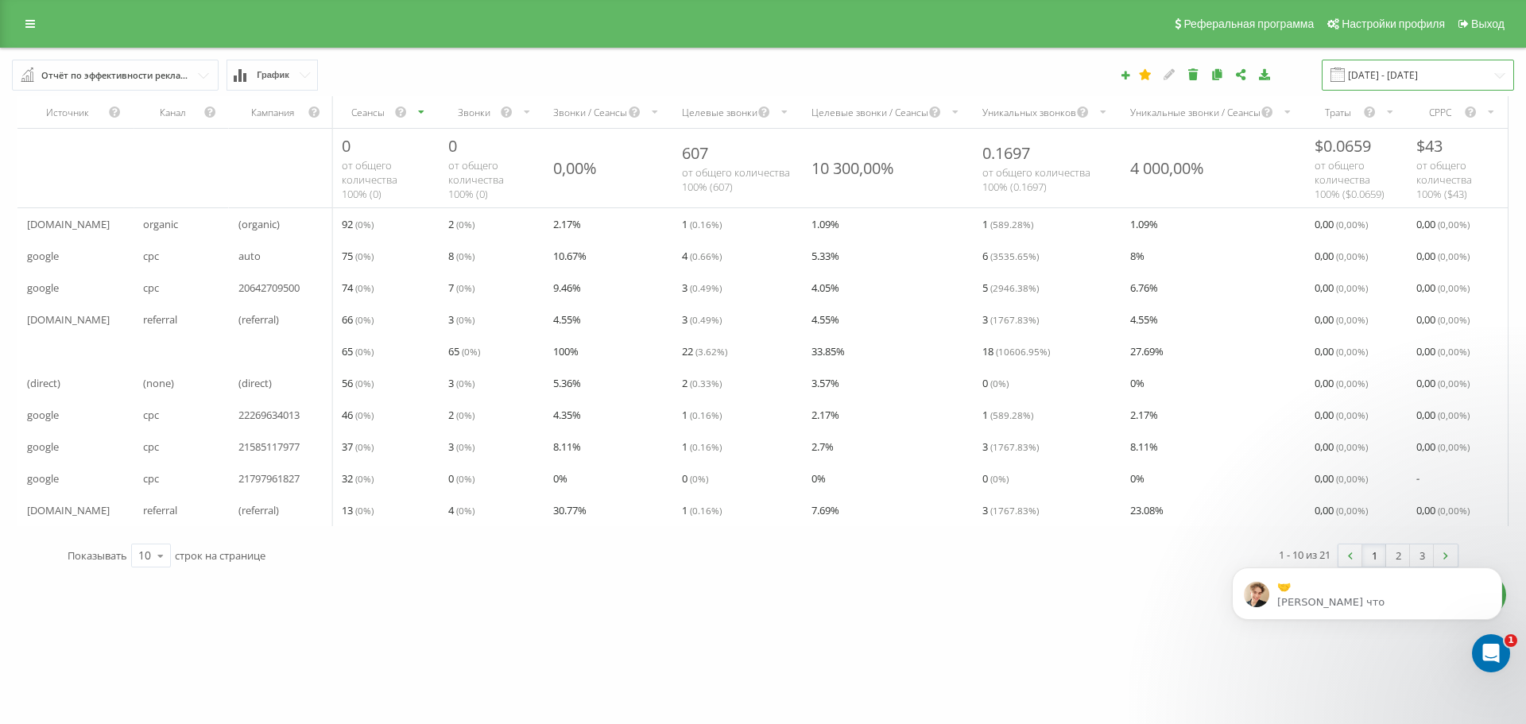
click at [1502, 74] on input "19.09.2025 - 23.09.2025" at bounding box center [1418, 75] width 192 height 31
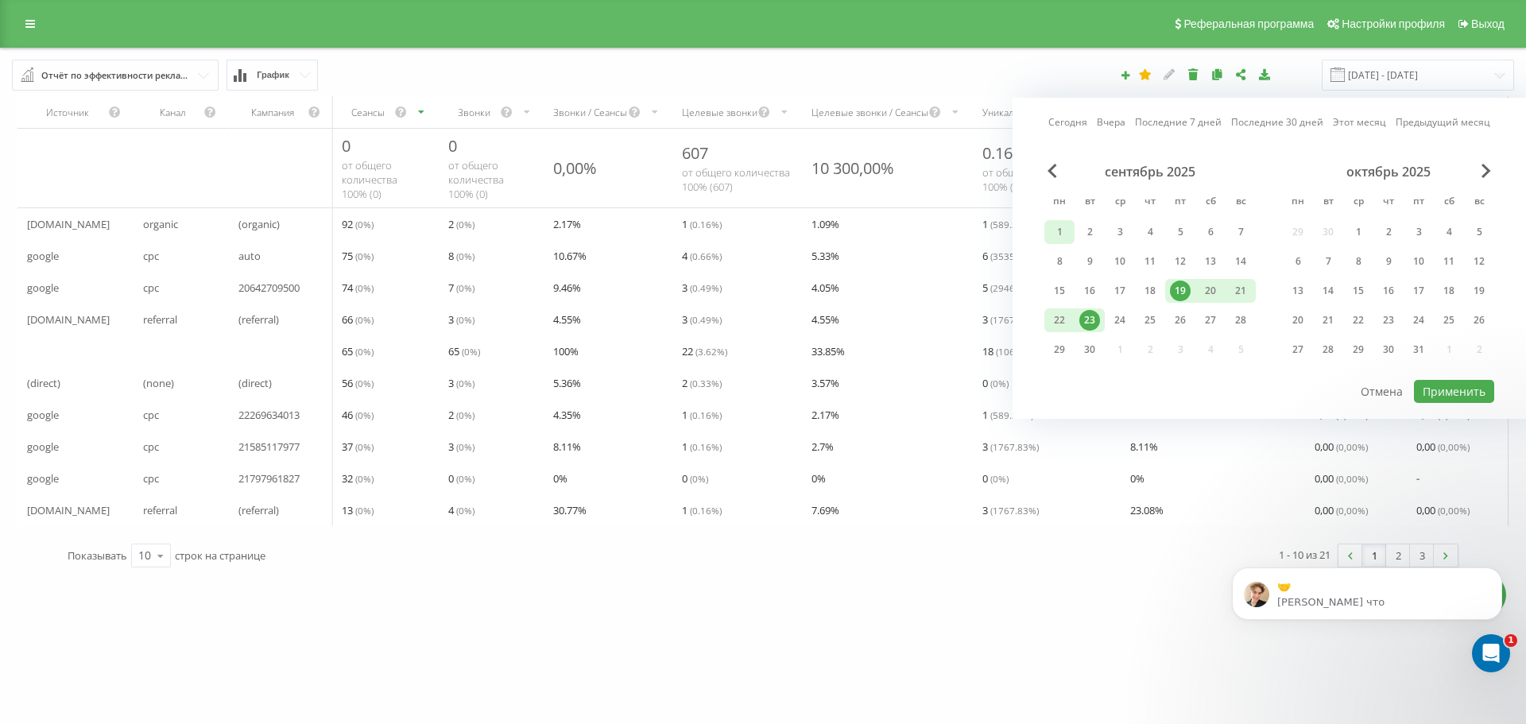
click at [1060, 233] on div "1" at bounding box center [1059, 232] width 21 height 21
click at [1348, 125] on link "Этот месяц" at bounding box center [1359, 121] width 53 height 15
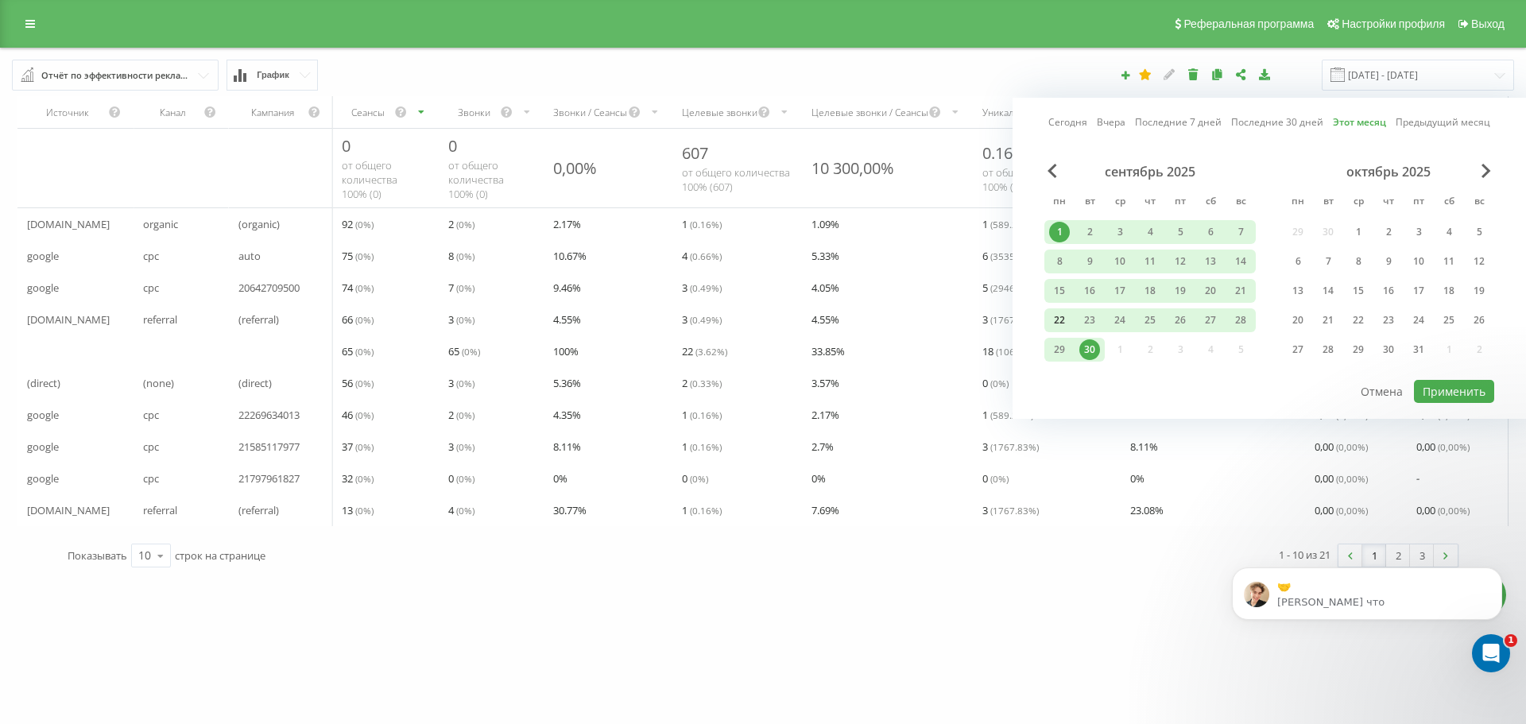
click at [1065, 322] on div "22" at bounding box center [1059, 320] width 21 height 21
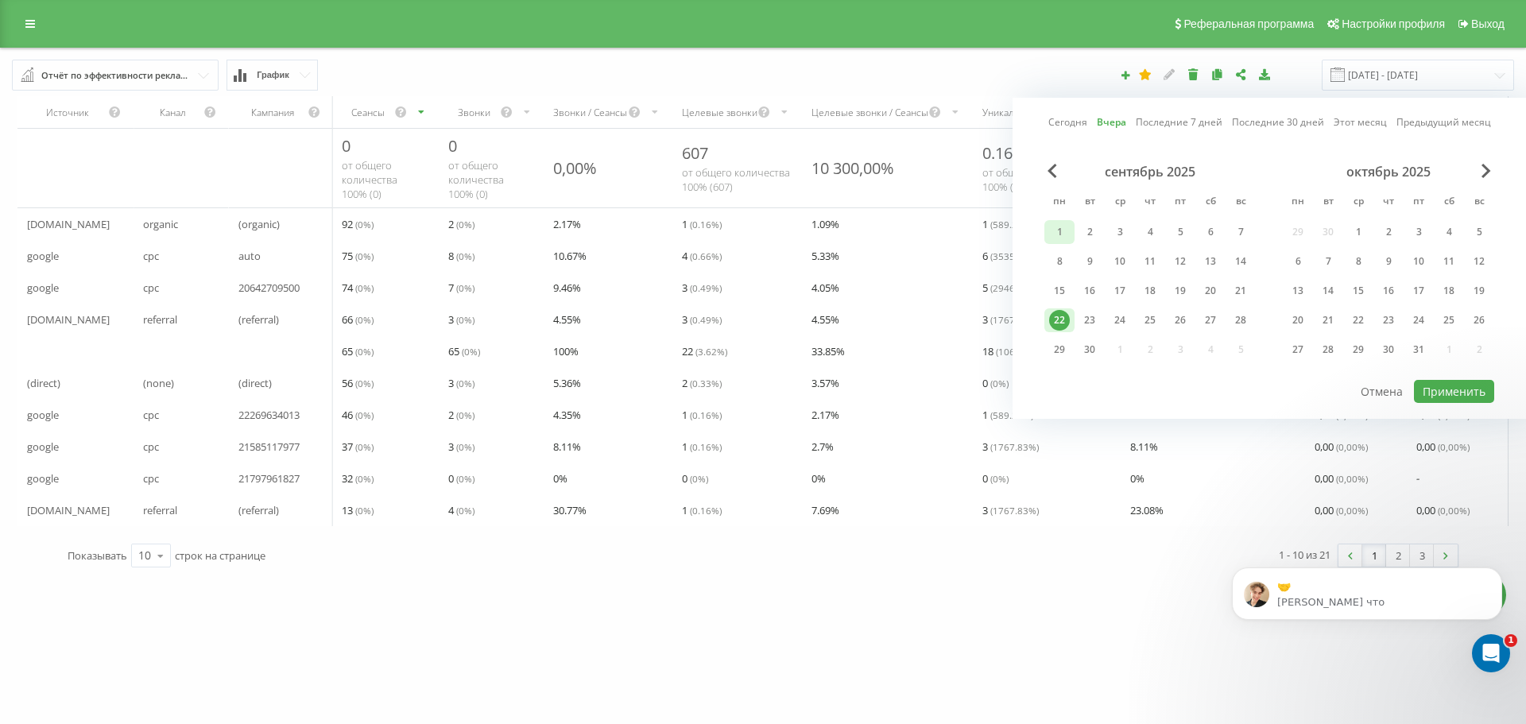
click at [1053, 225] on div "1" at bounding box center [1059, 232] width 21 height 21
click at [1065, 313] on div "22" at bounding box center [1059, 320] width 21 height 21
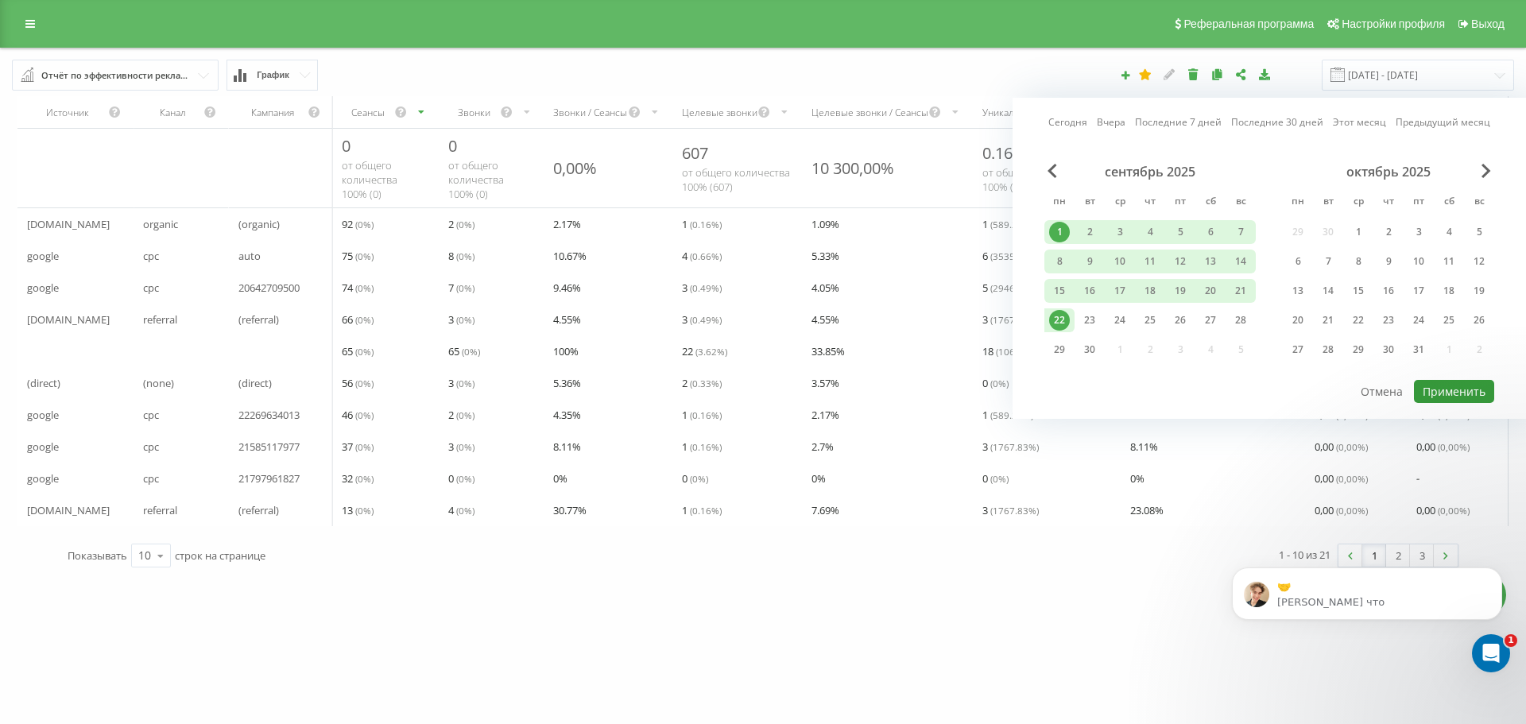
click at [1461, 394] on button "Применить" at bounding box center [1454, 391] width 80 height 23
type input "01.09.2025 - 22.09.2025"
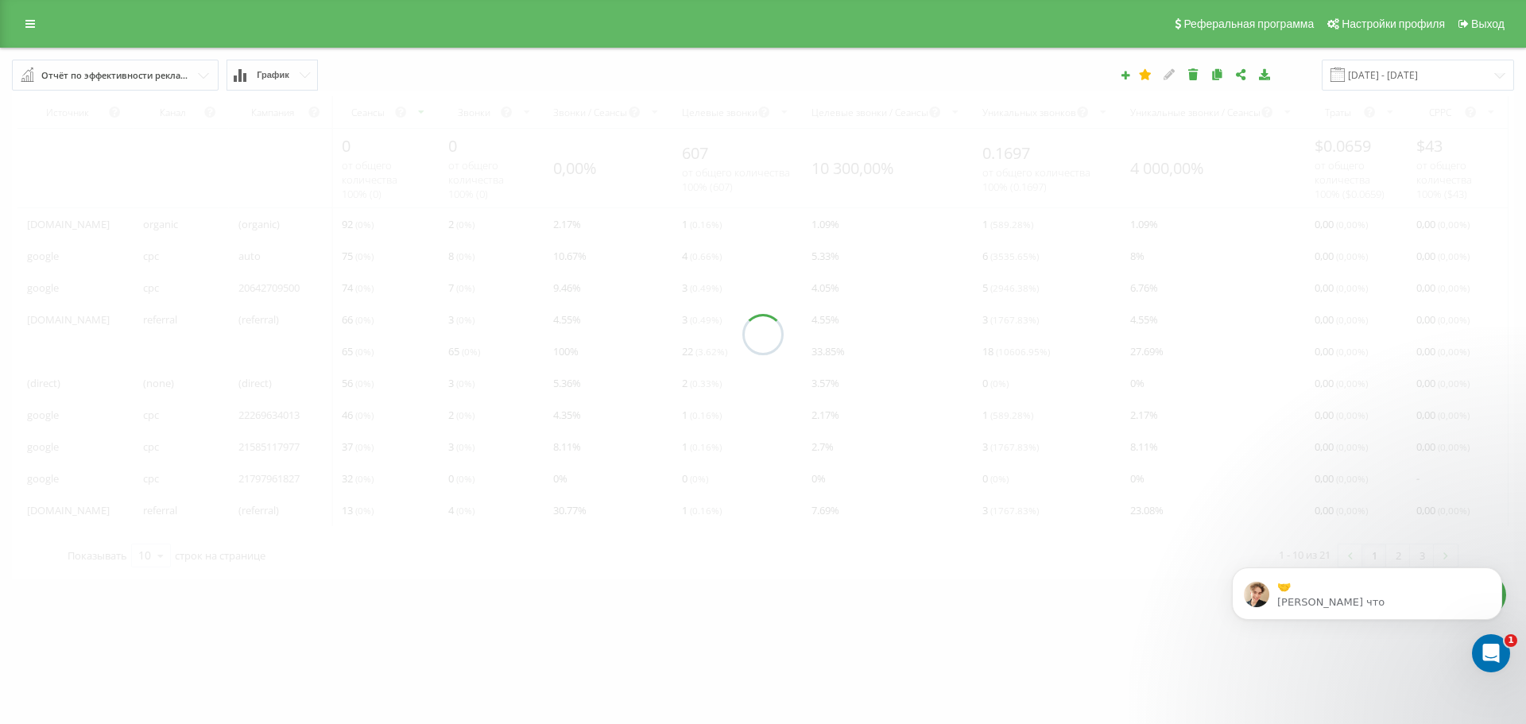
click at [1461, 394] on div at bounding box center [763, 335] width 1503 height 488
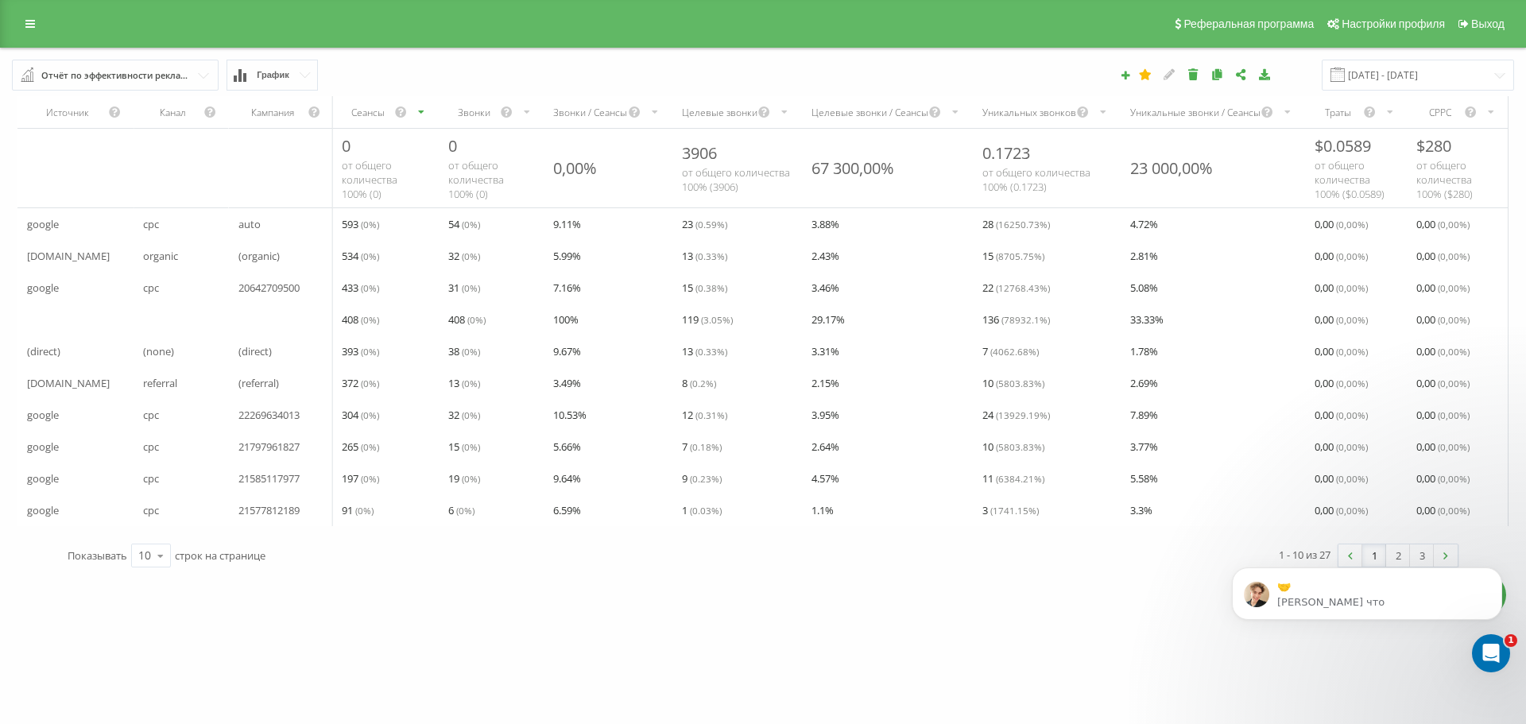
click at [1287, 109] on icon "scrollable content" at bounding box center [1288, 112] width 10 height 19
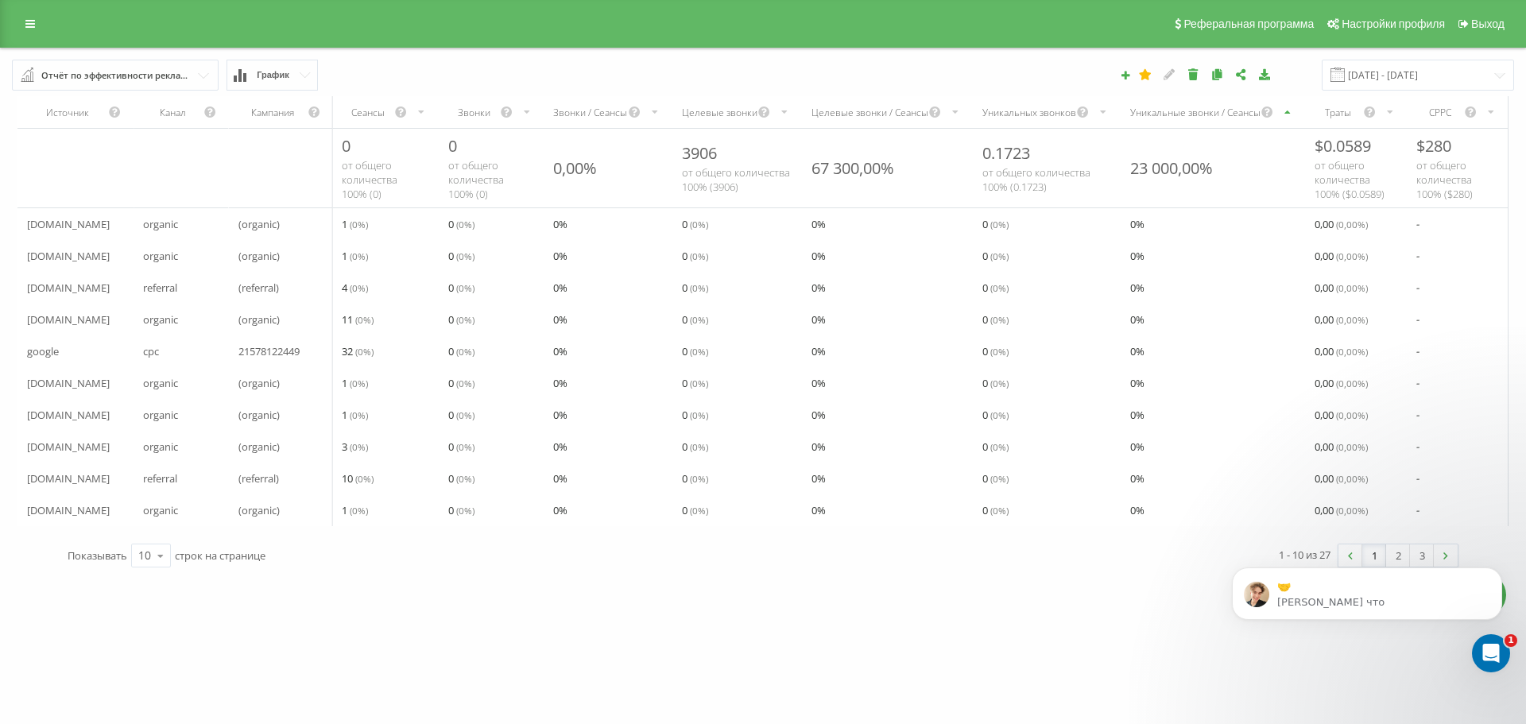
click at [1287, 112] on icon "scrollable content" at bounding box center [1288, 112] width 10 height 19
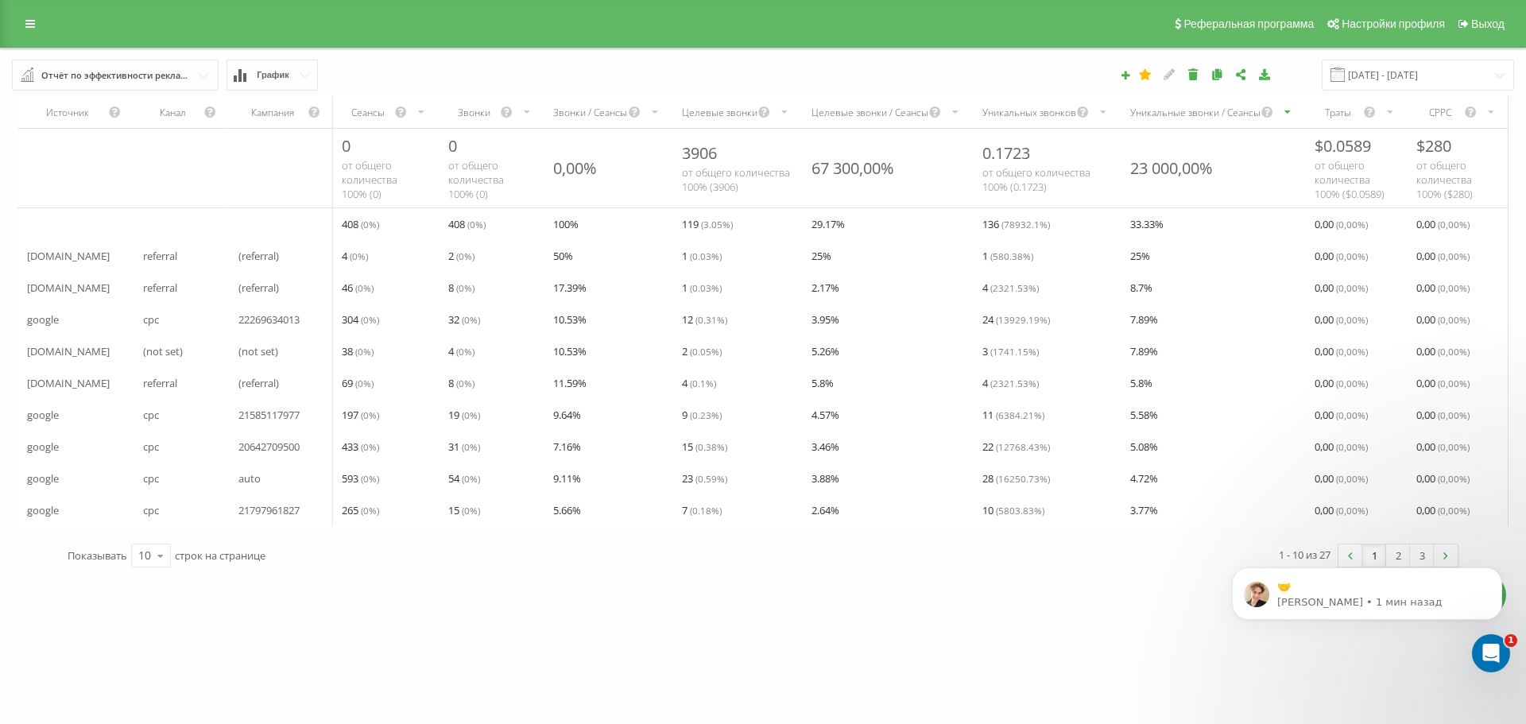
click at [423, 114] on icon "scrollable content" at bounding box center [422, 112] width 10 height 19
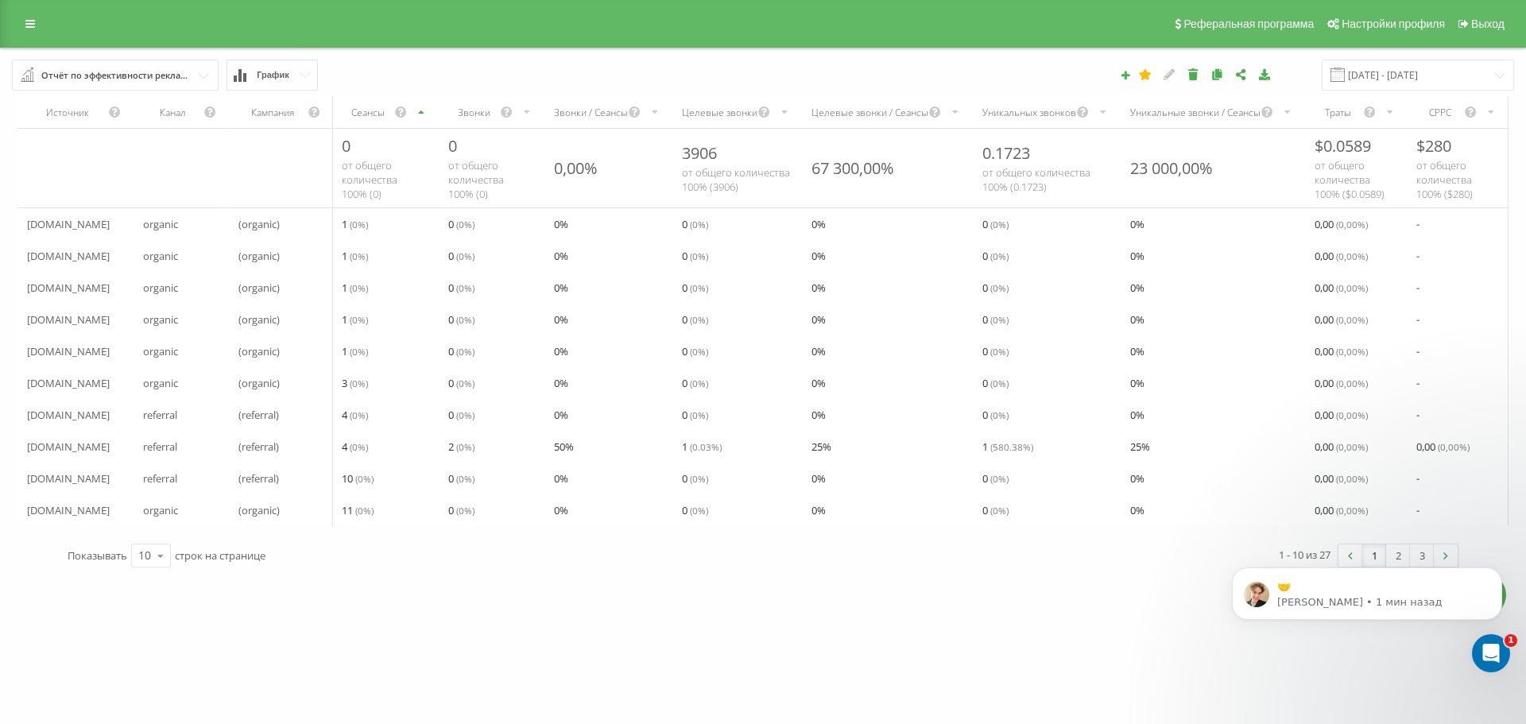
click at [423, 114] on icon "scrollable content" at bounding box center [422, 112] width 10 height 19
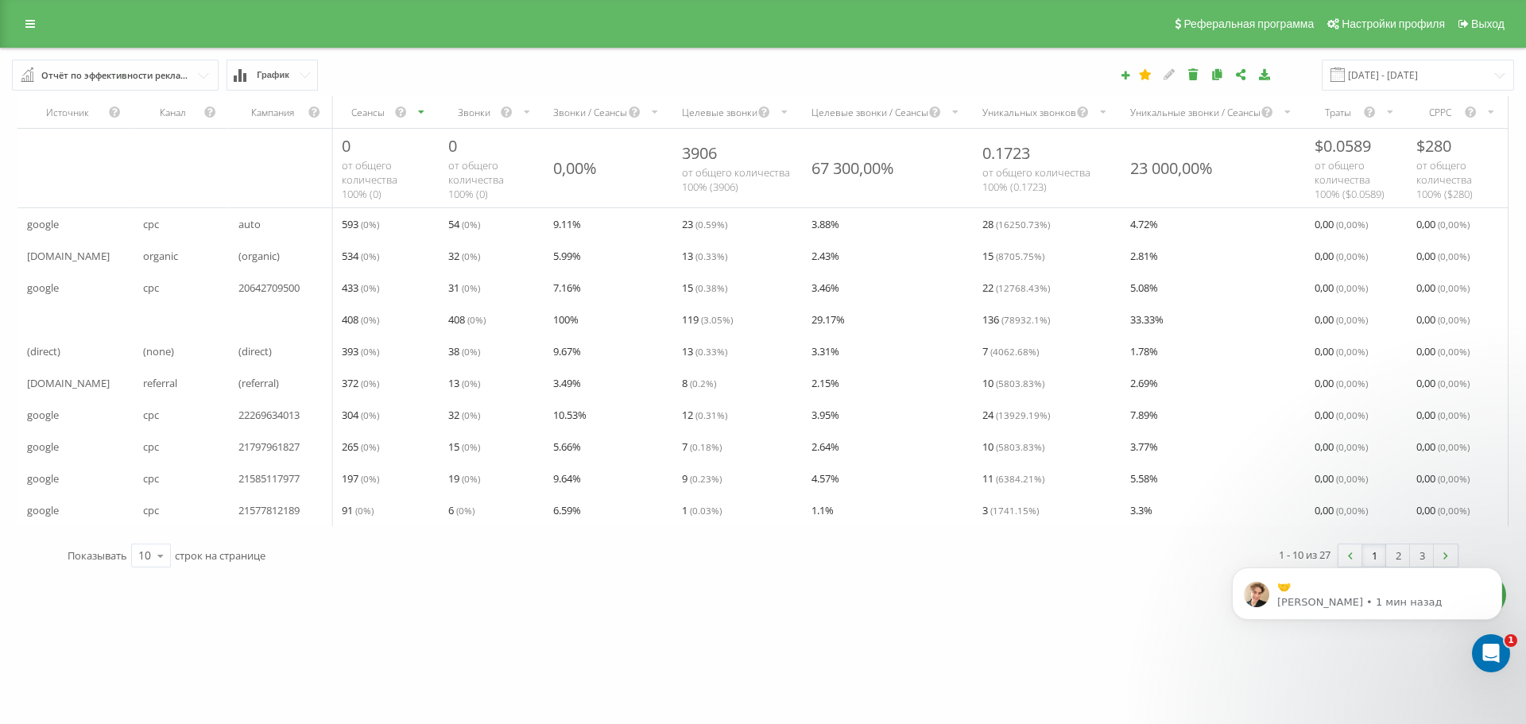
click at [109, 320] on div "scrollable content" at bounding box center [75, 320] width 116 height 32
click at [1487, 662] on div "Открыть службу сообщений Intercom" at bounding box center [1489, 651] width 52 height 52
click at [1488, 661] on icon "Открыть службу сообщений Intercom" at bounding box center [1489, 651] width 26 height 26
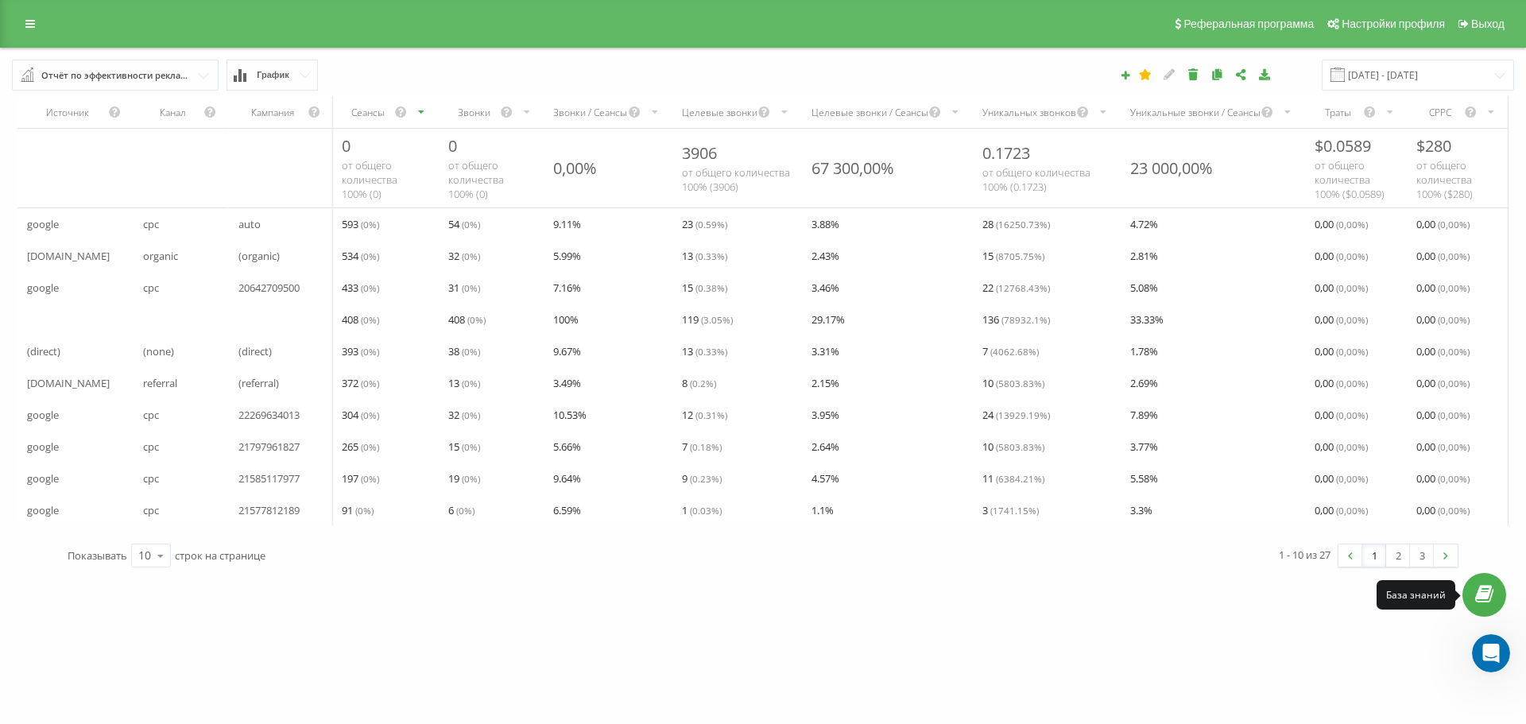
scroll to position [2587, 0]
click at [1485, 588] on icon at bounding box center [1485, 595] width 18 height 15
click at [24, 23] on link at bounding box center [30, 24] width 29 height 22
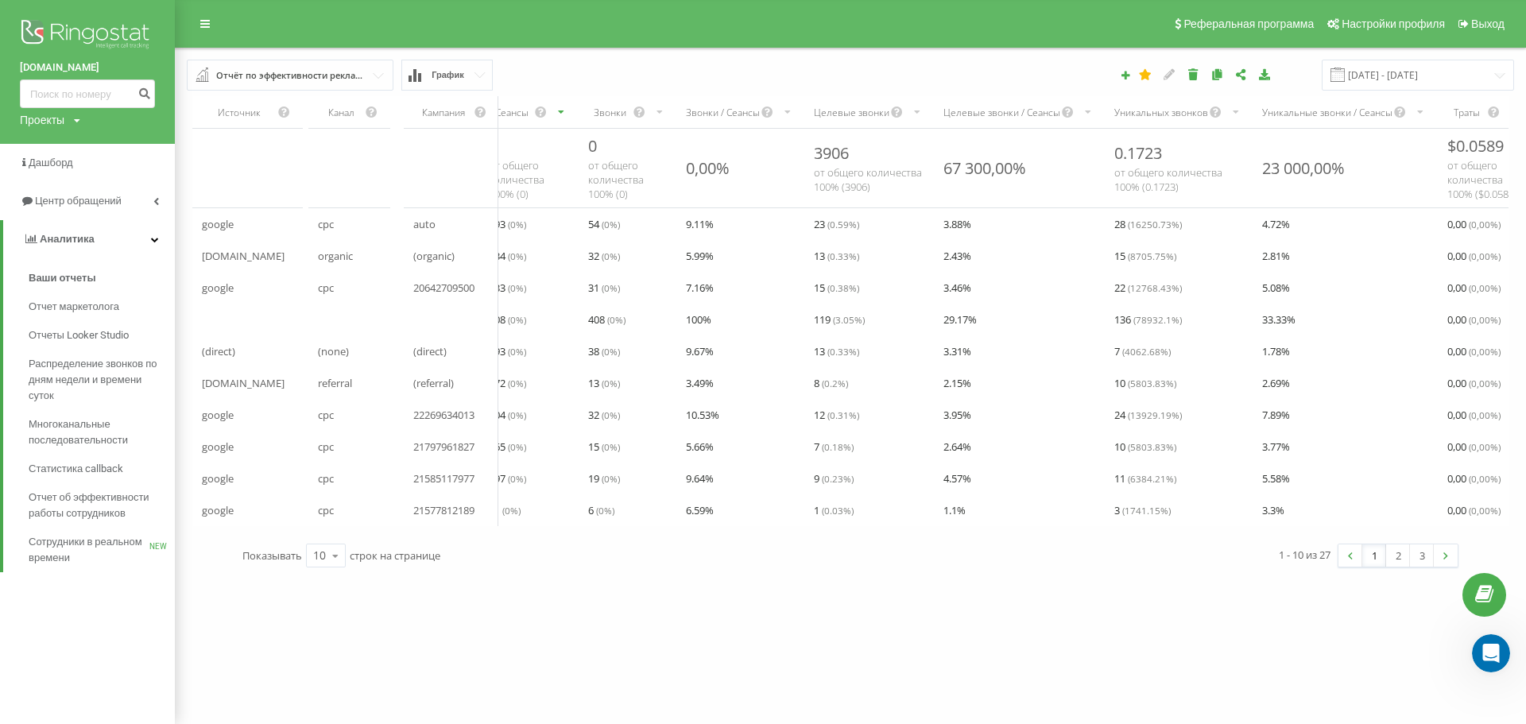
click at [72, 115] on div "Проекты dc-bolinet.com" at bounding box center [50, 120] width 60 height 16
click at [207, 21] on icon at bounding box center [205, 23] width 10 height 11
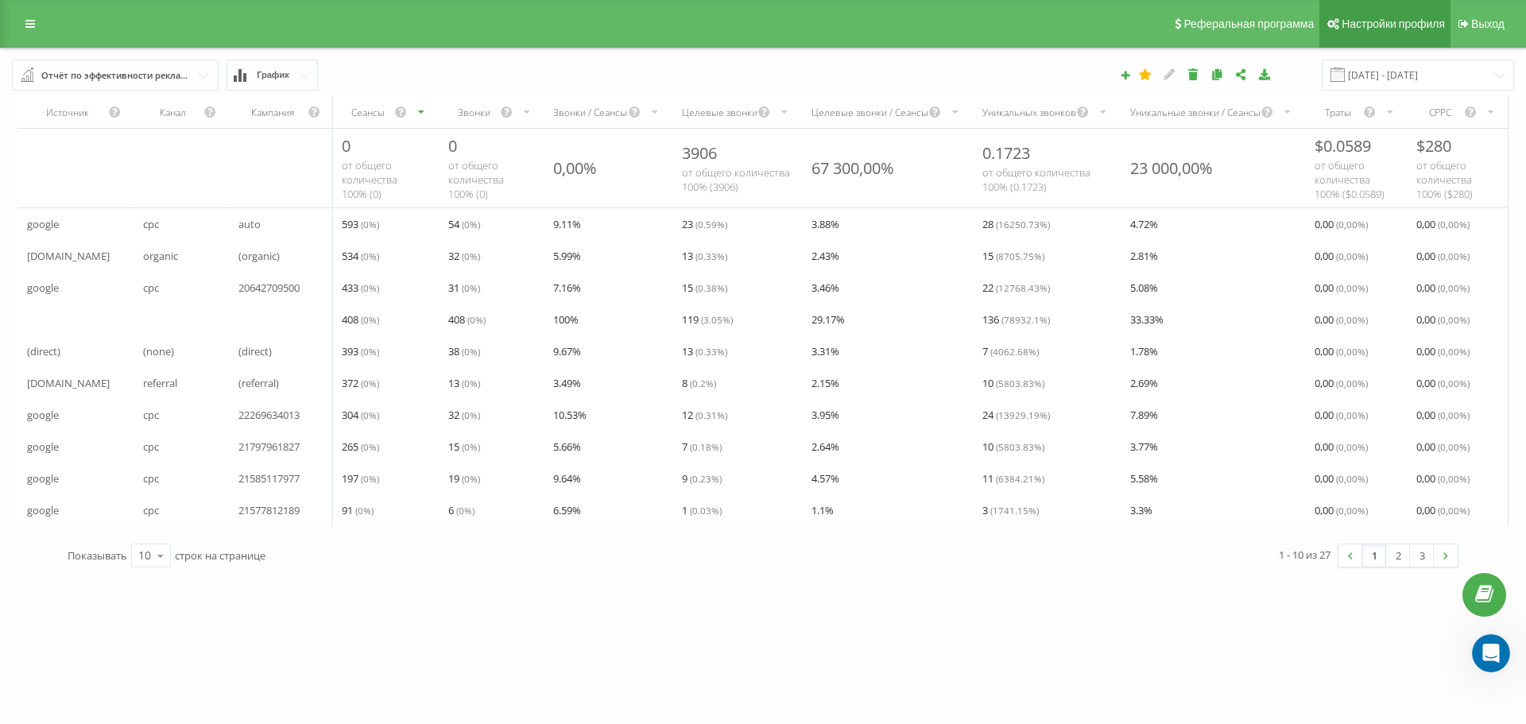
click at [1370, 21] on span "Настройки профиля" at bounding box center [1393, 23] width 103 height 13
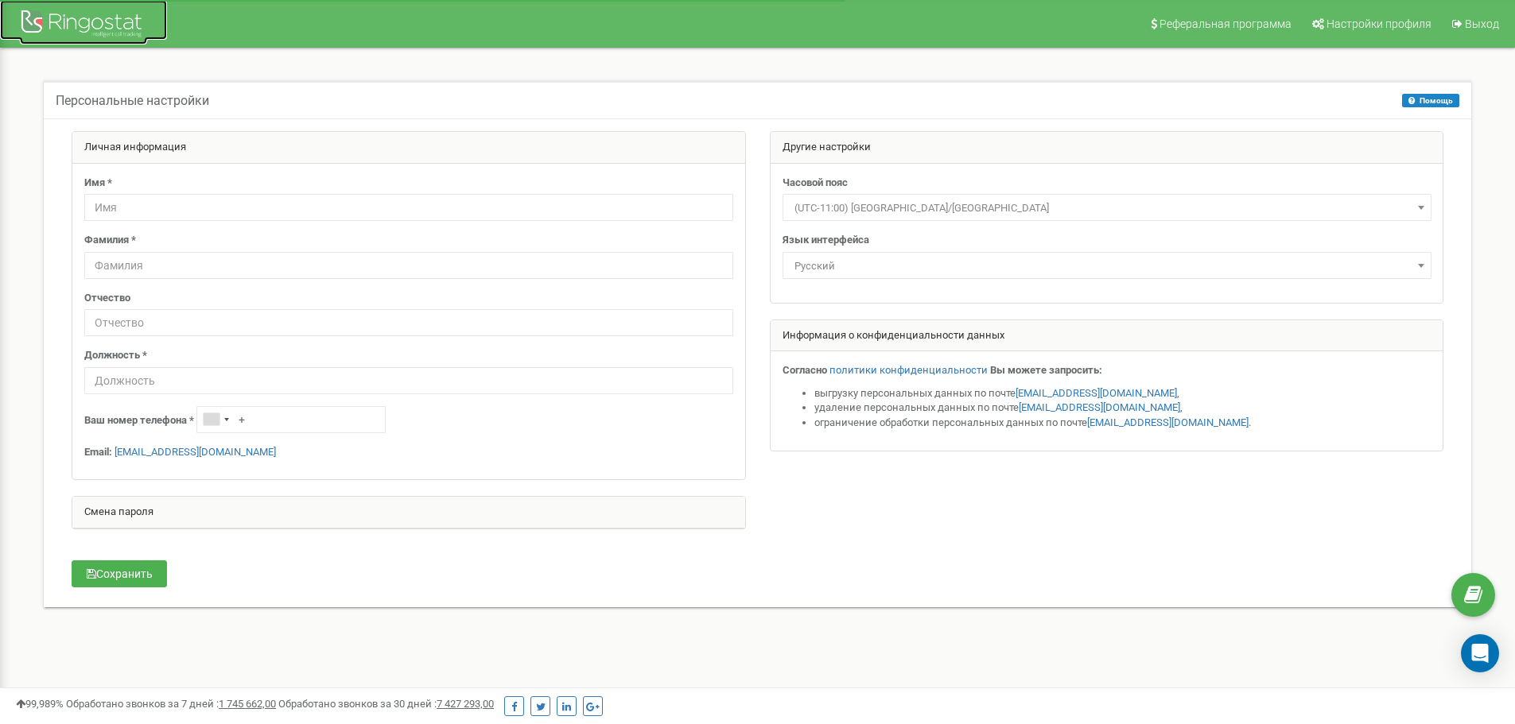
click at [90, 24] on div at bounding box center [83, 25] width 127 height 38
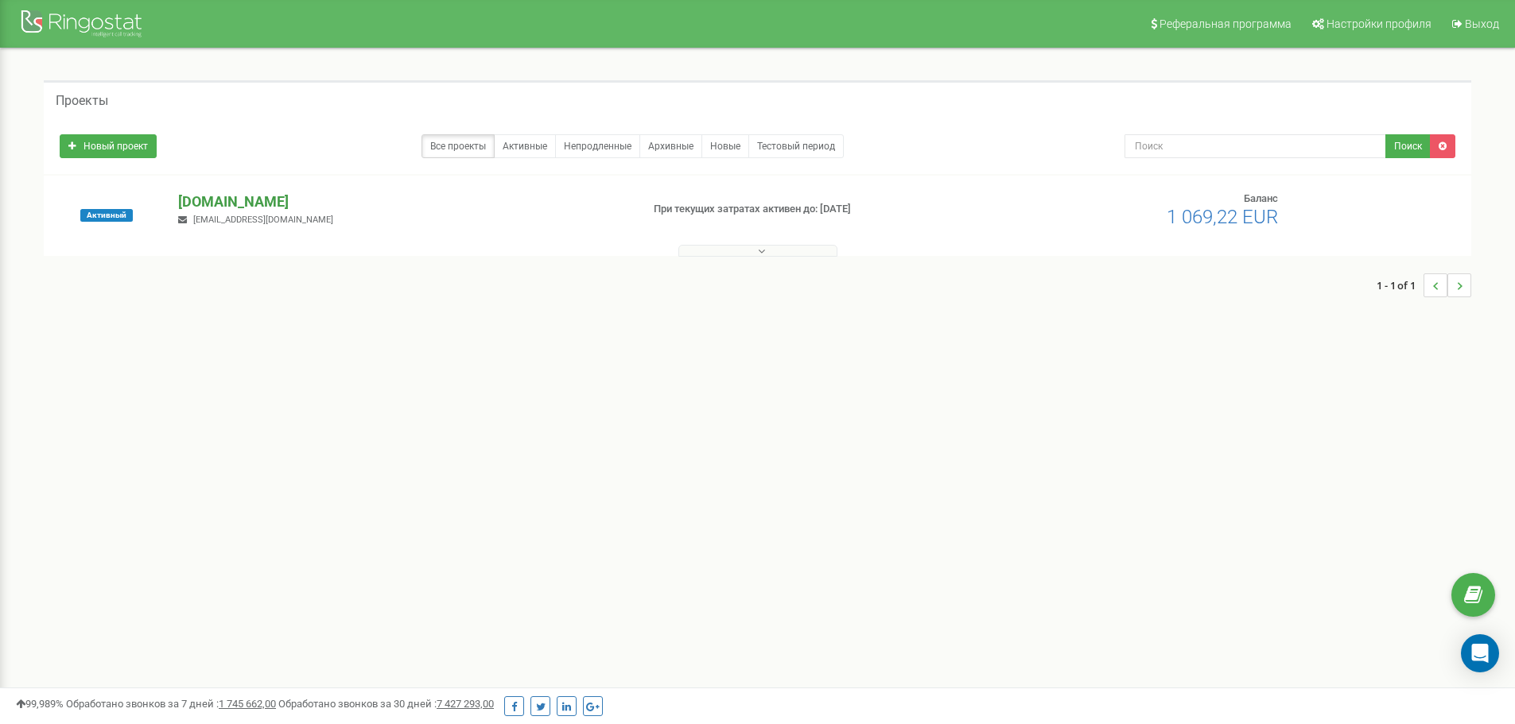
click at [232, 197] on p "[DOMAIN_NAME]" at bounding box center [402, 202] width 449 height 21
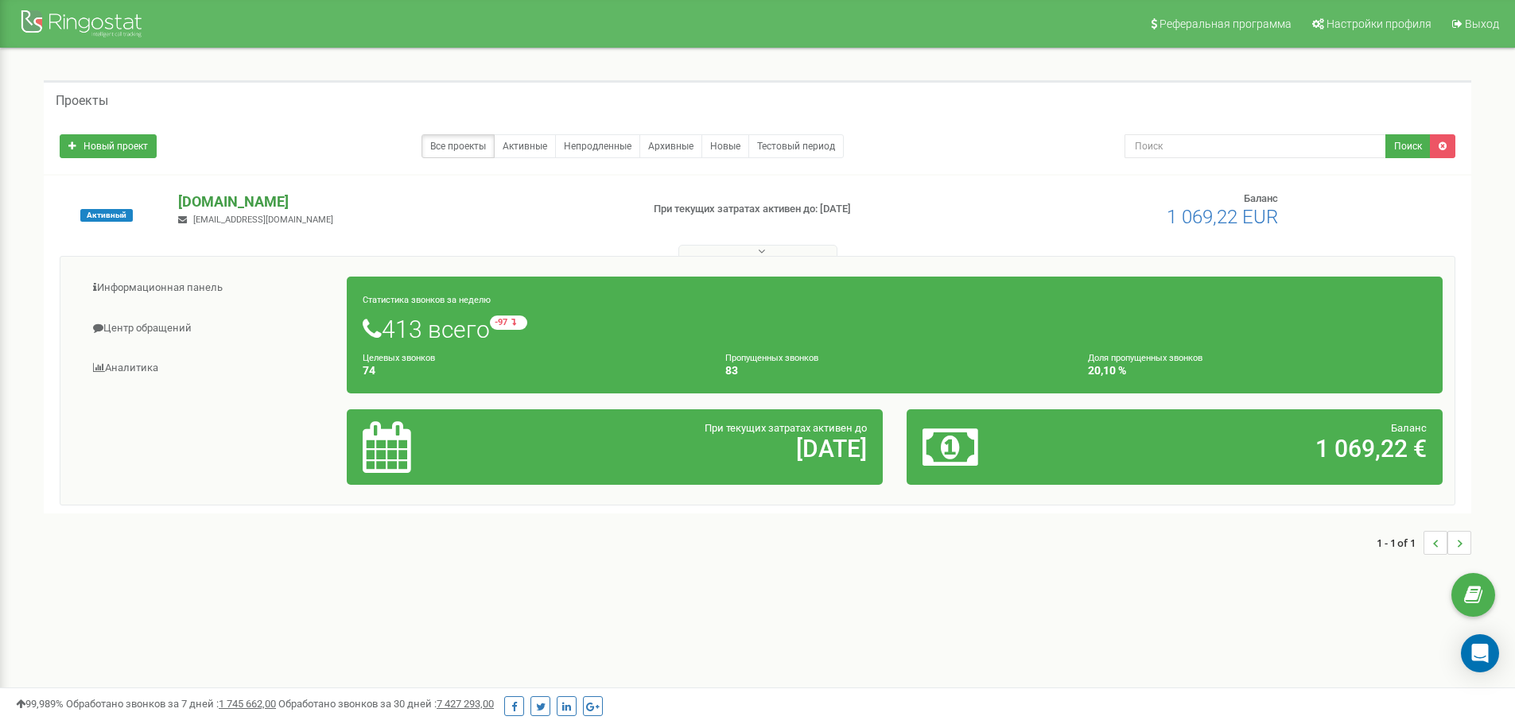
click at [236, 204] on p "[DOMAIN_NAME]" at bounding box center [402, 202] width 449 height 21
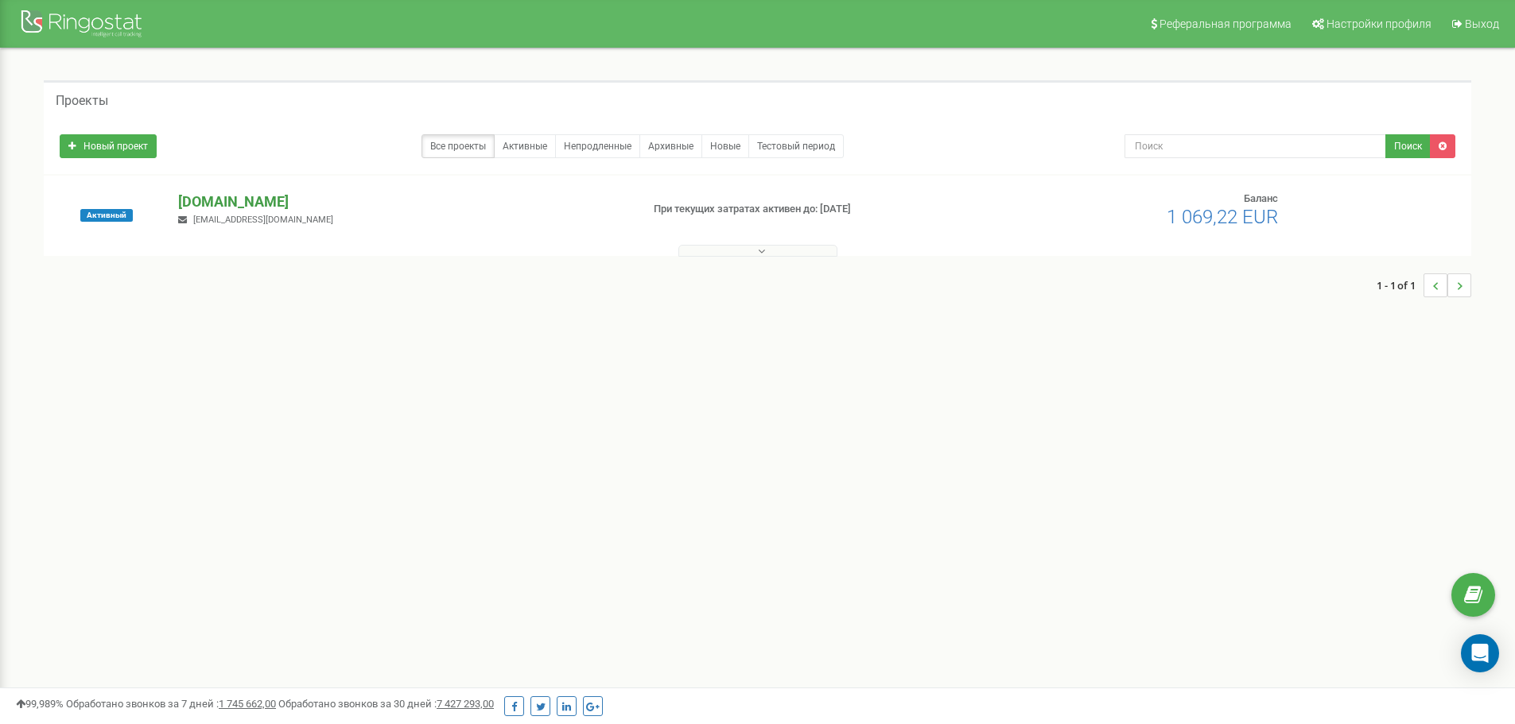
click at [236, 204] on p "[DOMAIN_NAME]" at bounding box center [402, 202] width 449 height 21
